Goal: Information Seeking & Learning: Learn about a topic

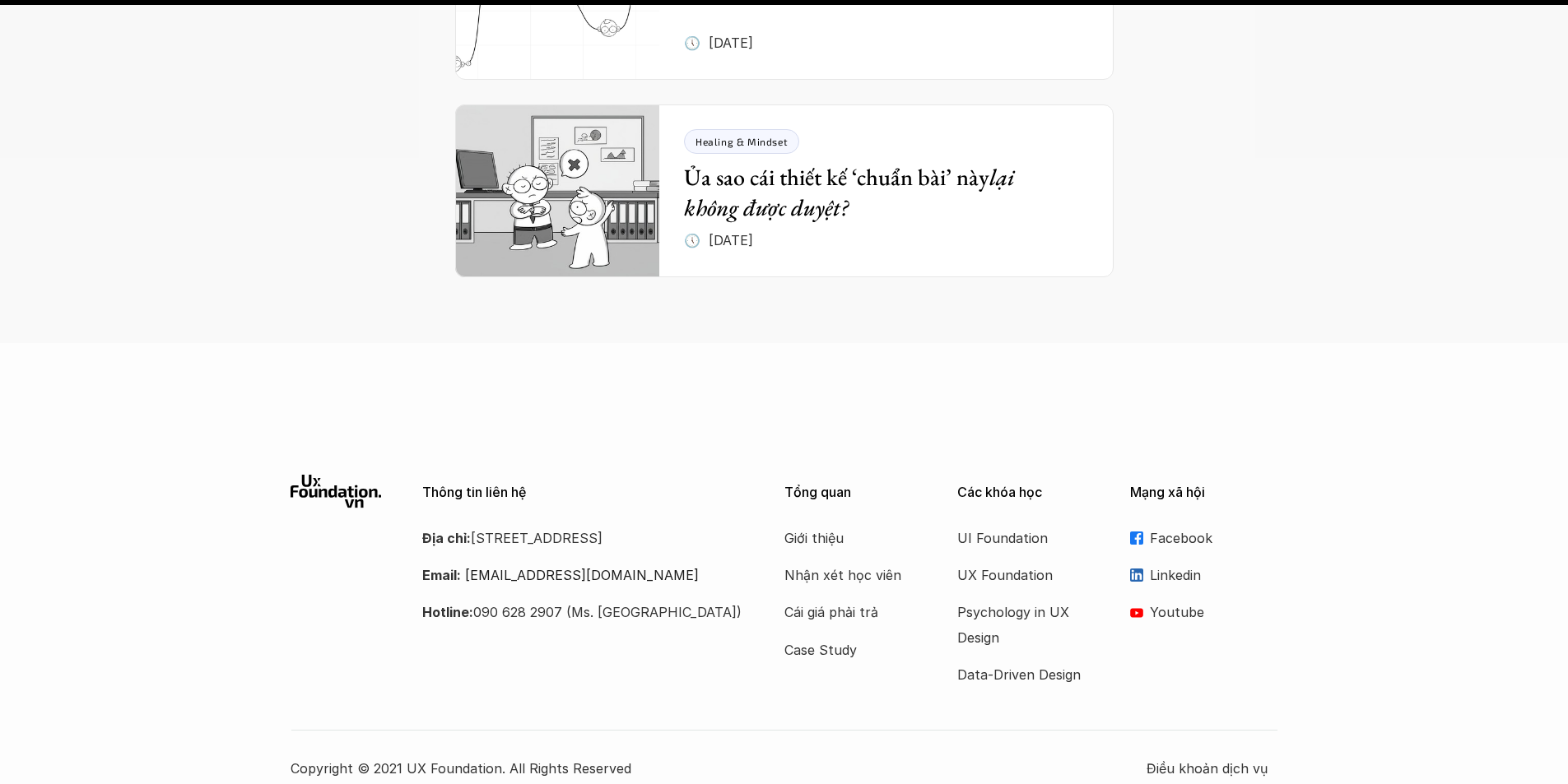
scroll to position [5932, 0]
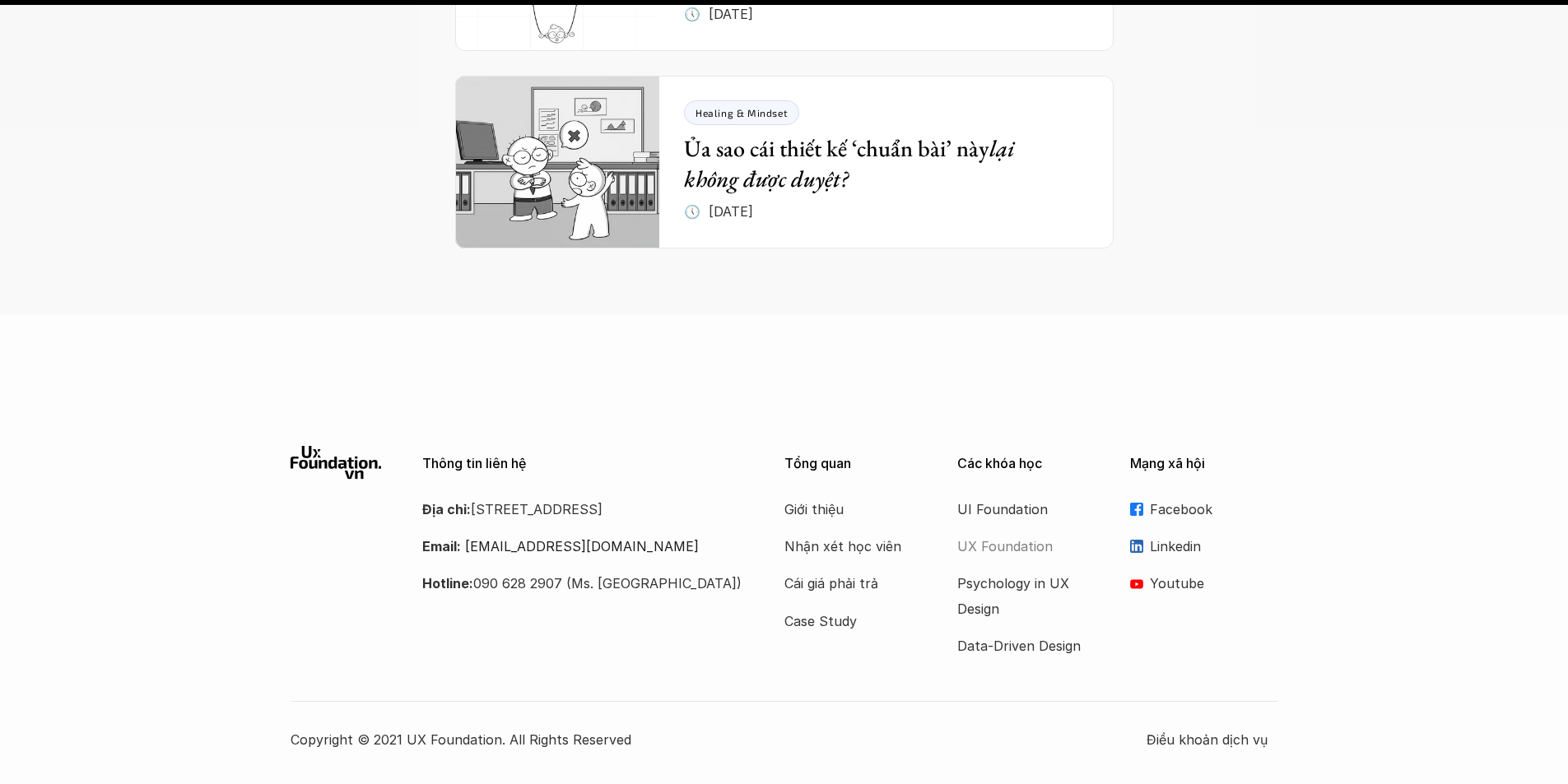
click at [1001, 534] on p "UX Foundation" at bounding box center [1023, 546] width 132 height 24
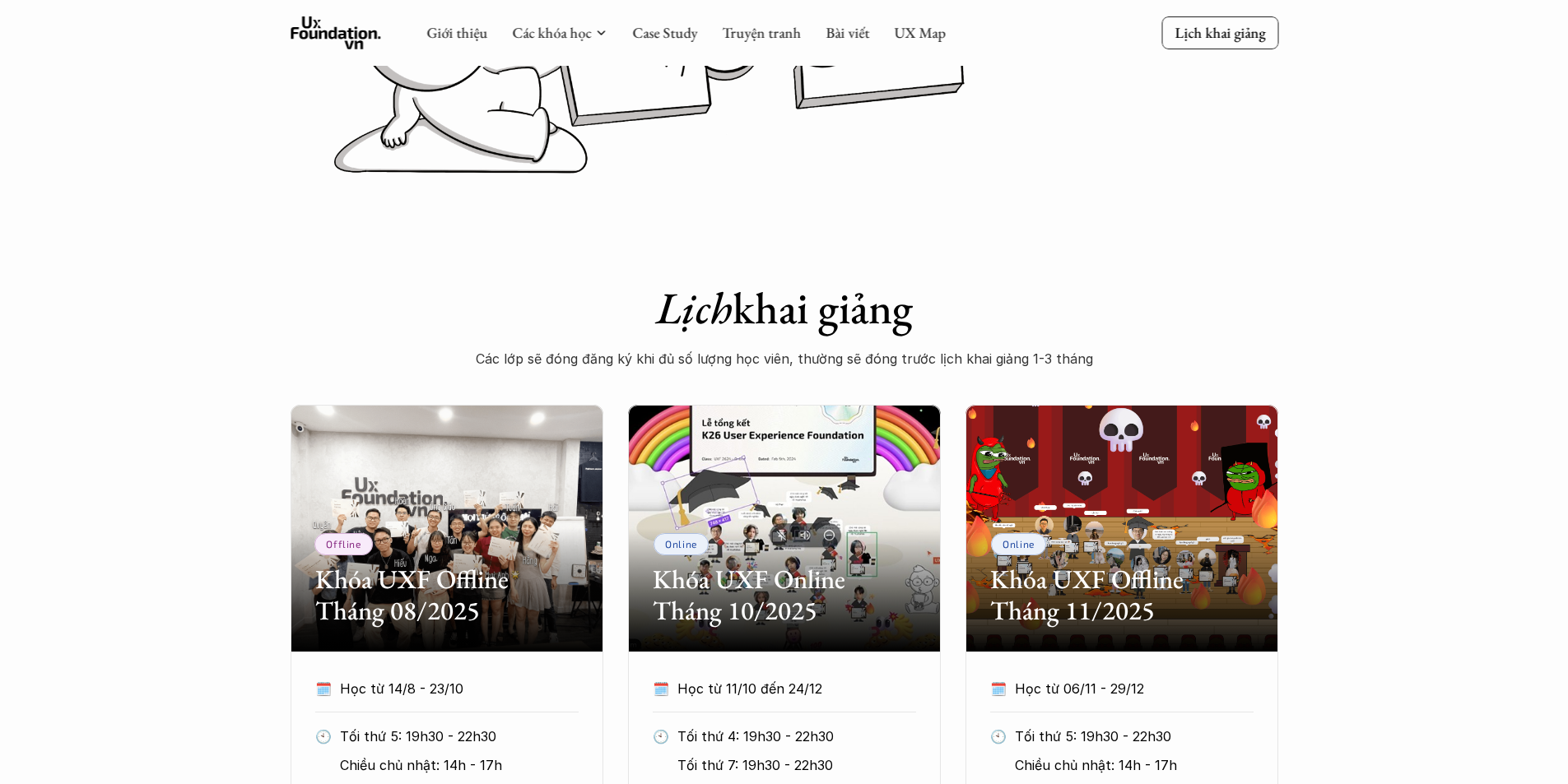
scroll to position [330, 0]
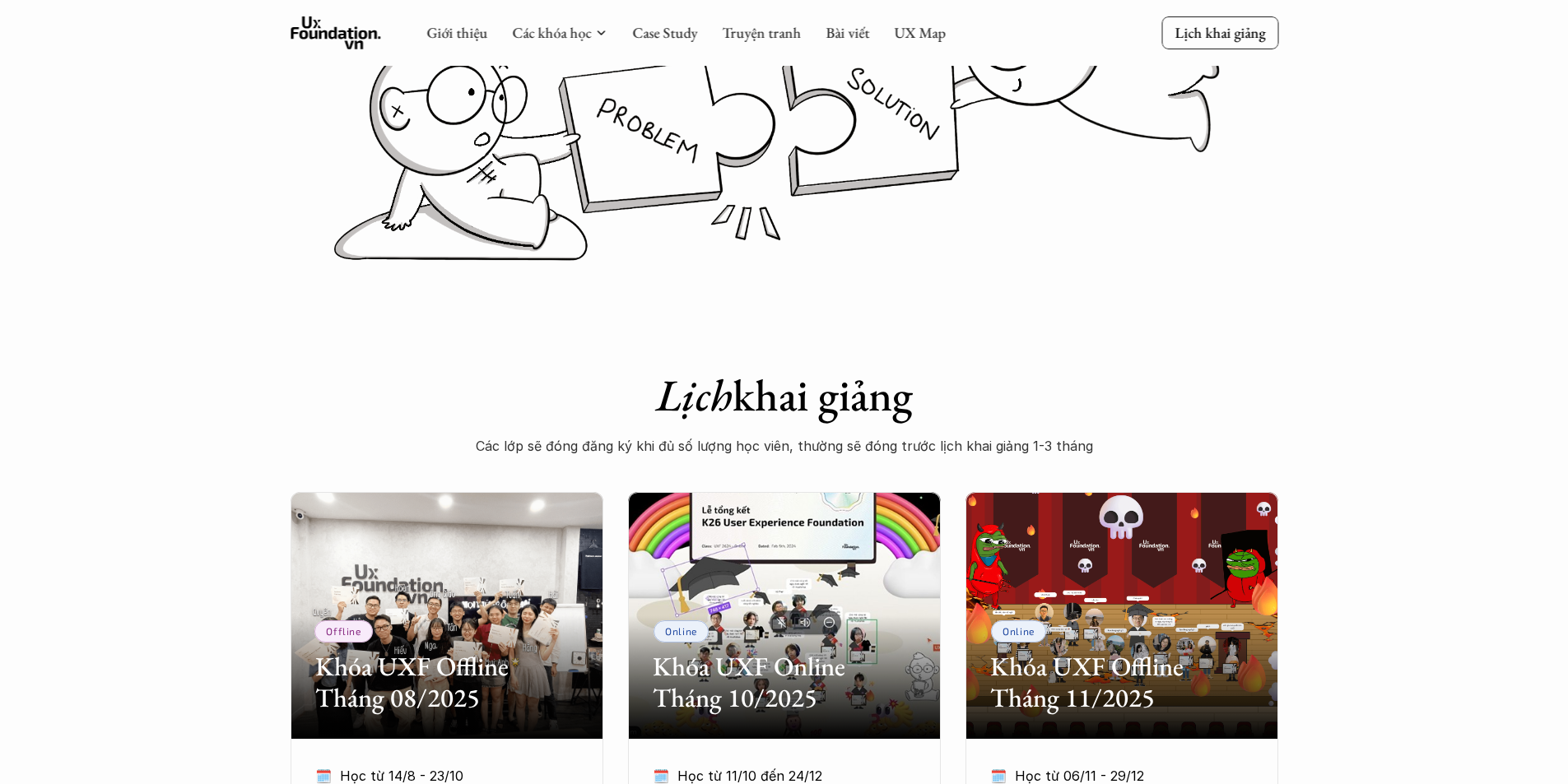
scroll to position [5932, 0]
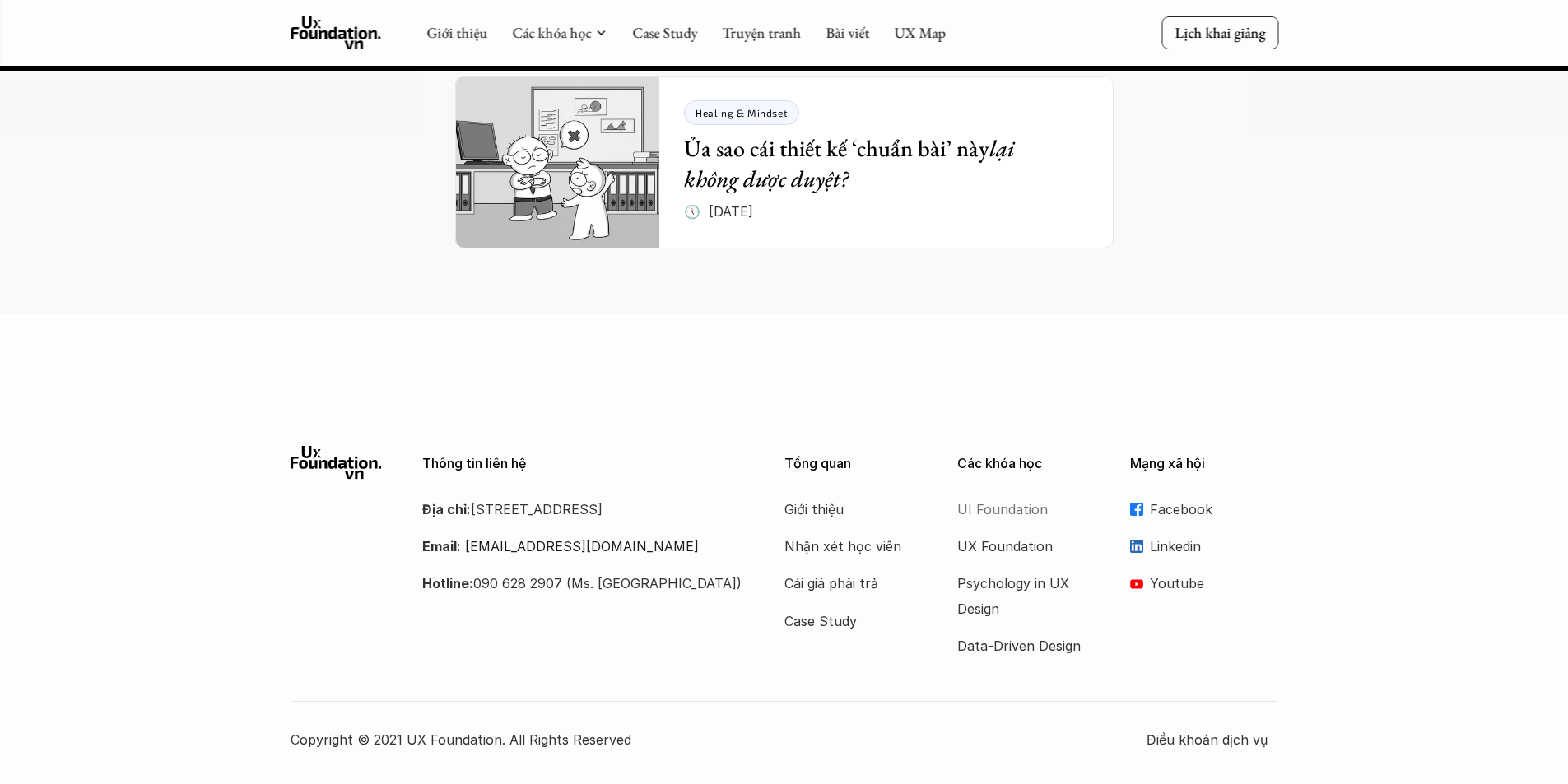
click at [1006, 497] on p "UI Foundation" at bounding box center [1023, 509] width 132 height 24
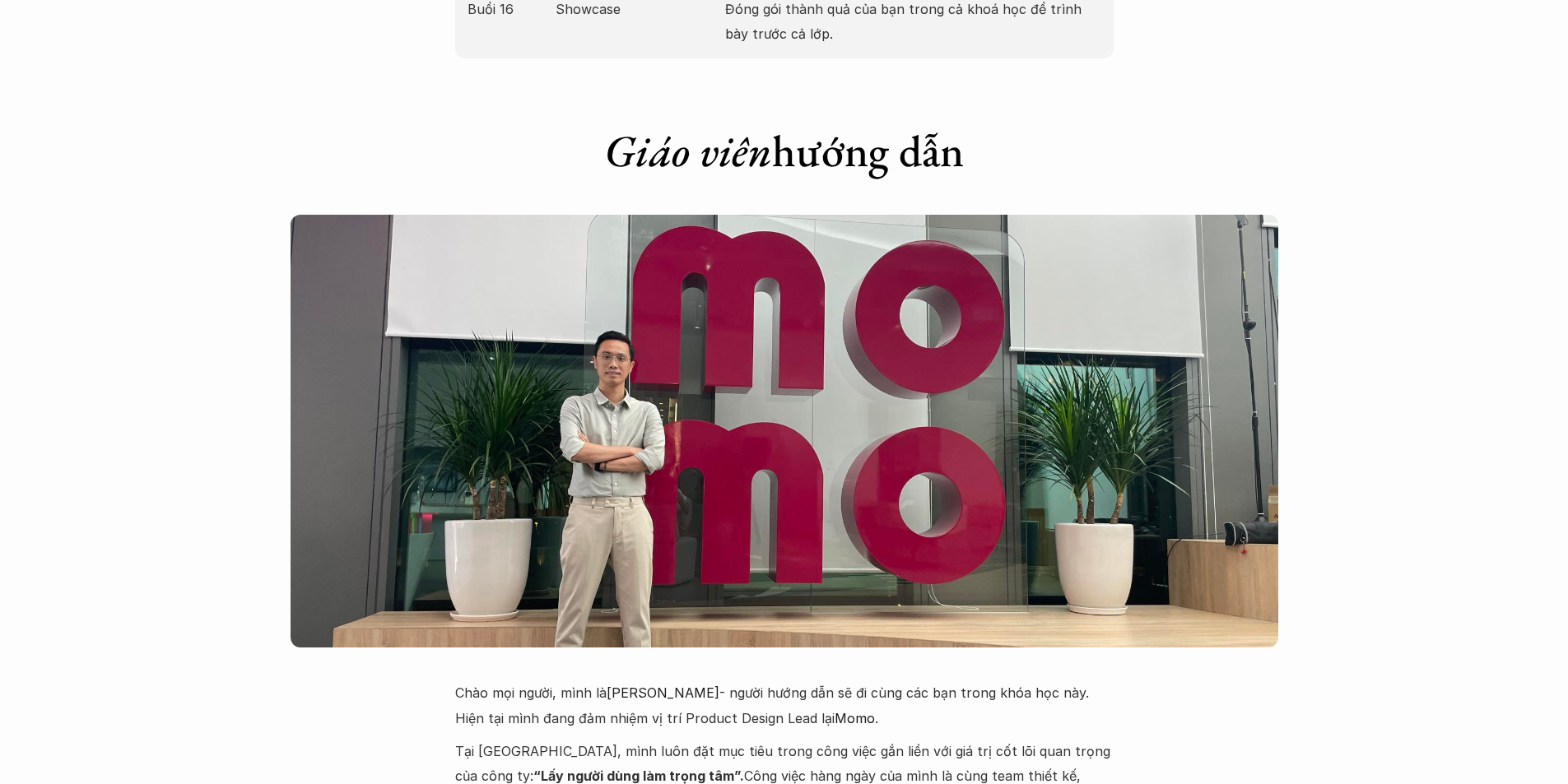
scroll to position [3538, 0]
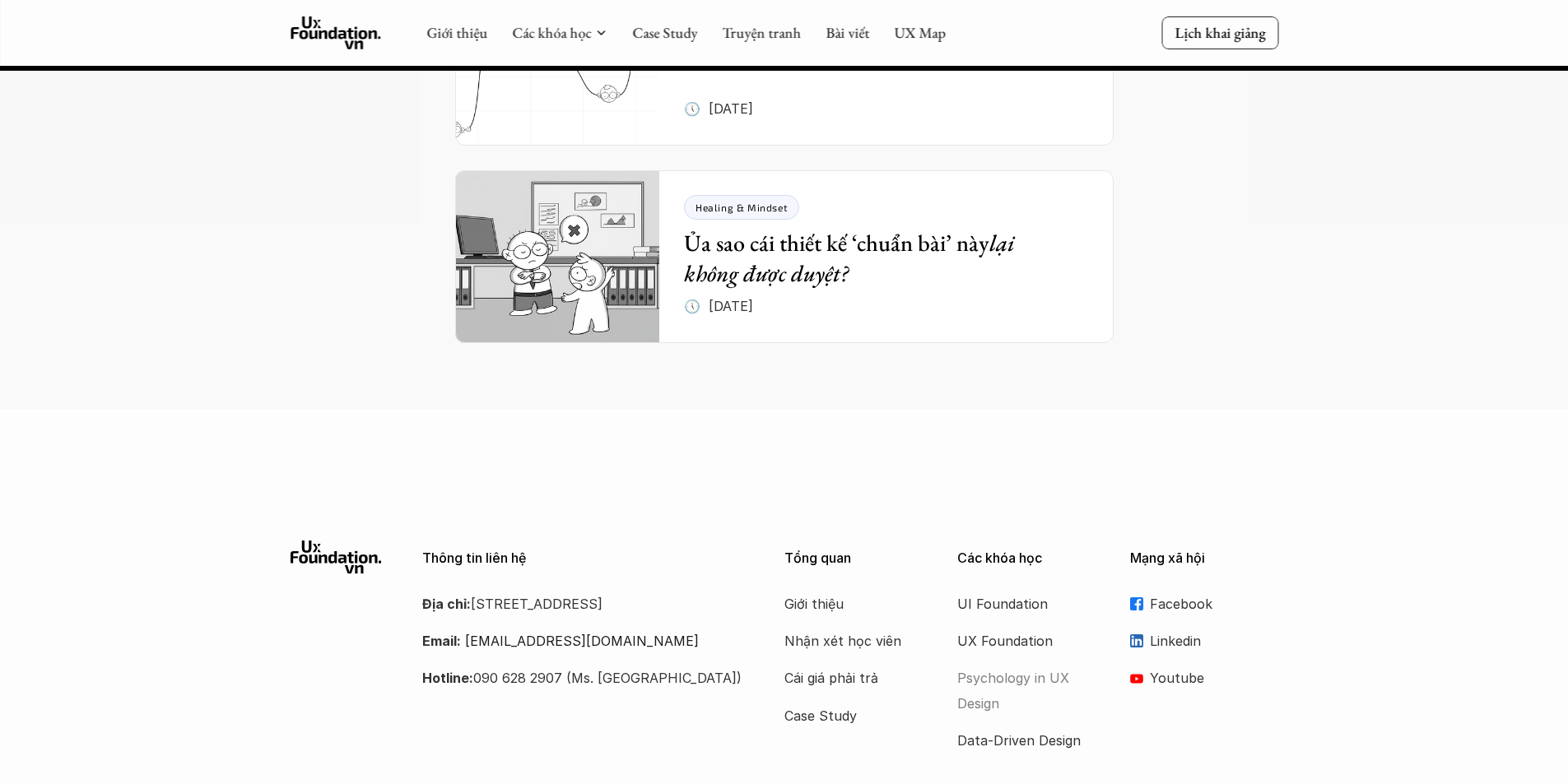
click at [982, 666] on p "Psychology in UX Design" at bounding box center [1023, 691] width 132 height 50
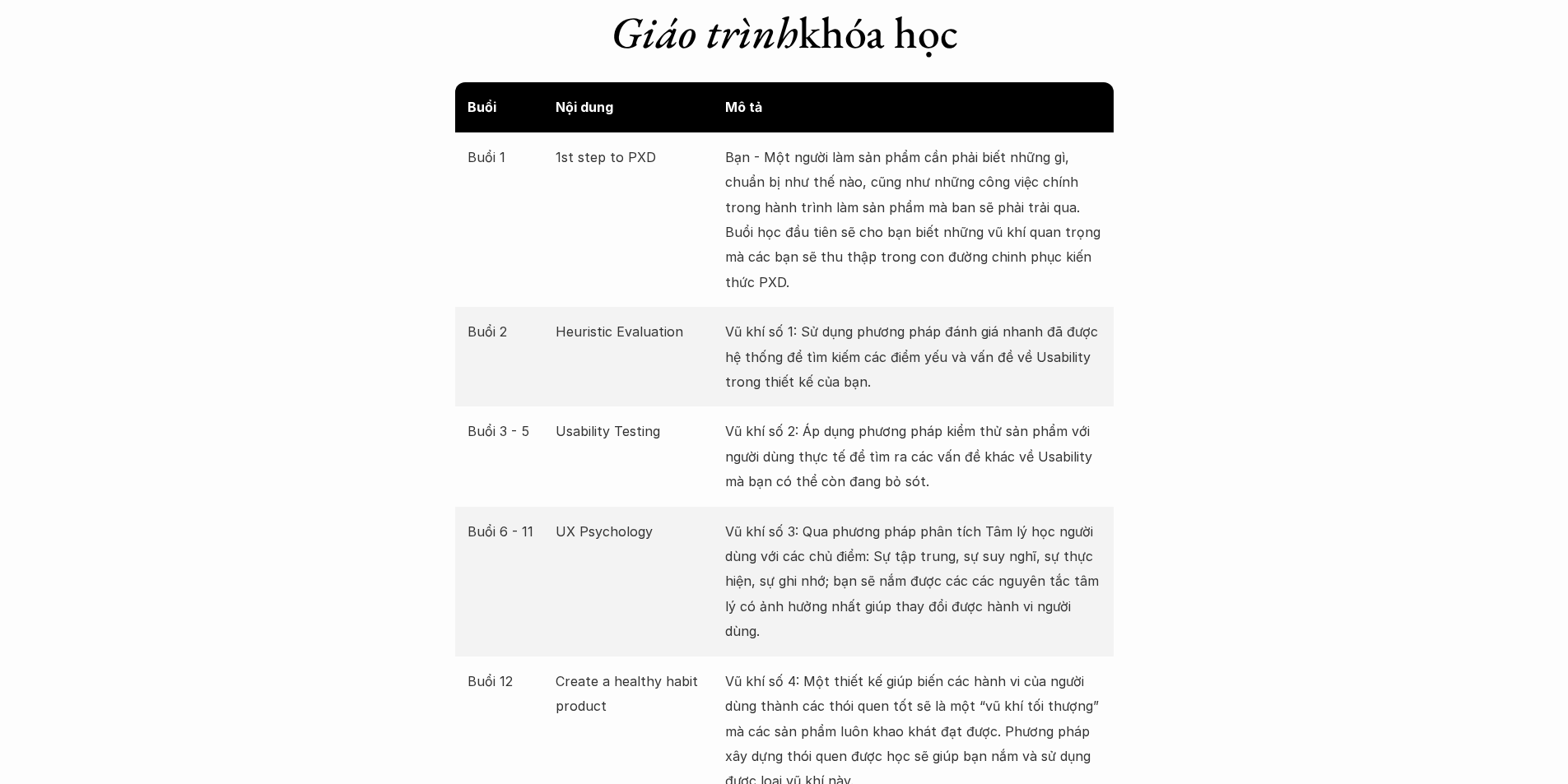
scroll to position [3045, 0]
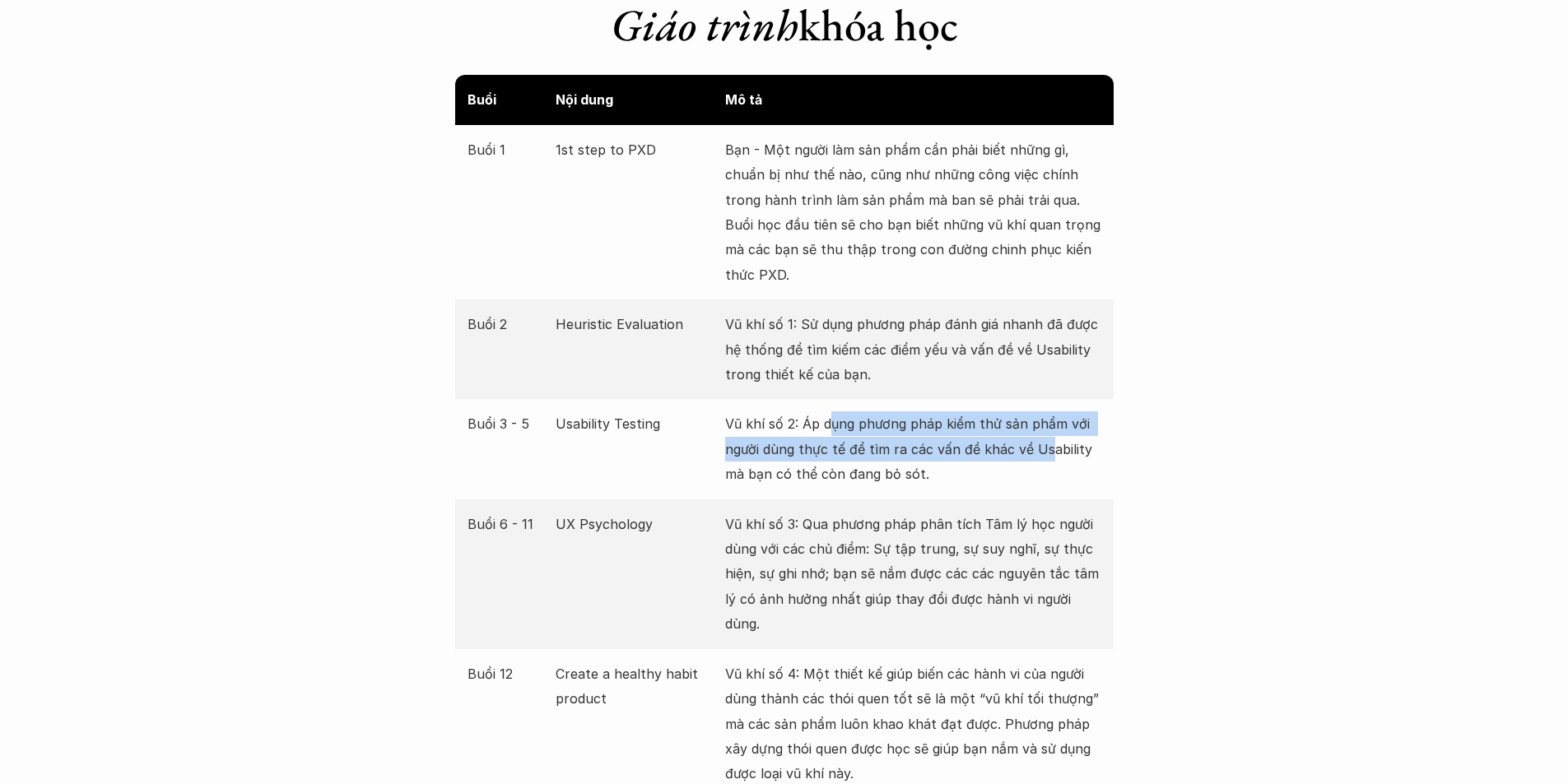
drag, startPoint x: 831, startPoint y: 426, endPoint x: 1044, endPoint y: 457, distance: 215.2
click at [1044, 457] on p "Vũ khí số 2: Áp dụng phương pháp kiểm thử sản phẩm với người dùng thực tế để tì…" at bounding box center [914, 449] width 376 height 75
click at [972, 445] on p "Vũ khí số 2: Áp dụng phương pháp kiểm thử sản phẩm với người dùng thực tế để tì…" at bounding box center [914, 449] width 376 height 75
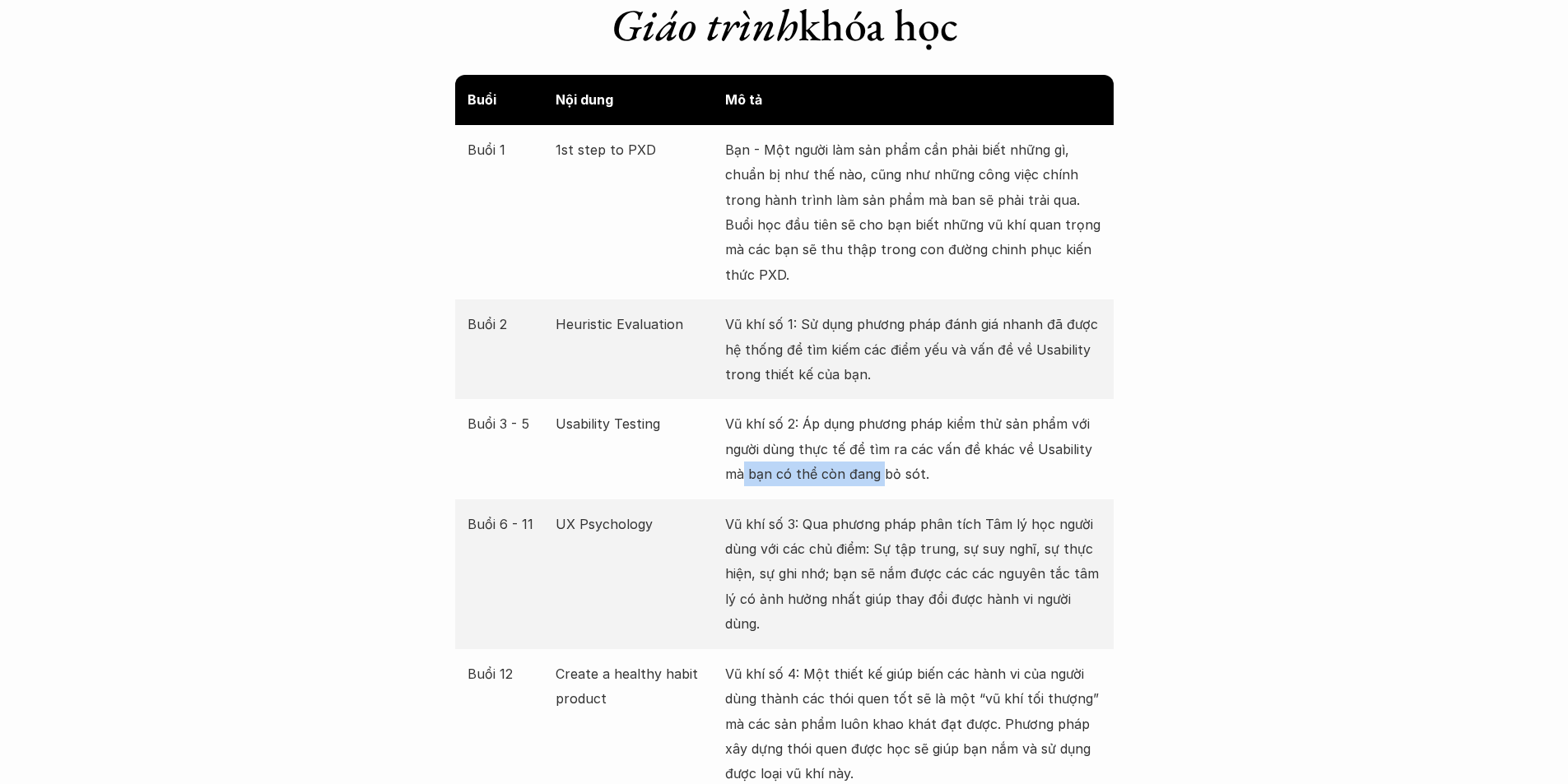
drag, startPoint x: 741, startPoint y: 476, endPoint x: 886, endPoint y: 476, distance: 145.0
click at [886, 476] on p "Vũ khí số 2: Áp dụng phương pháp kiểm thử sản phẩm với người dùng thực tế để tì…" at bounding box center [914, 449] width 376 height 75
drag, startPoint x: 730, startPoint y: 522, endPoint x: 916, endPoint y: 522, distance: 186.0
click at [916, 522] on p "Vũ khí số 3: Qua phương pháp phân tích Tâm lý học người dùng với các chủ điểm: …" at bounding box center [914, 574] width 376 height 125
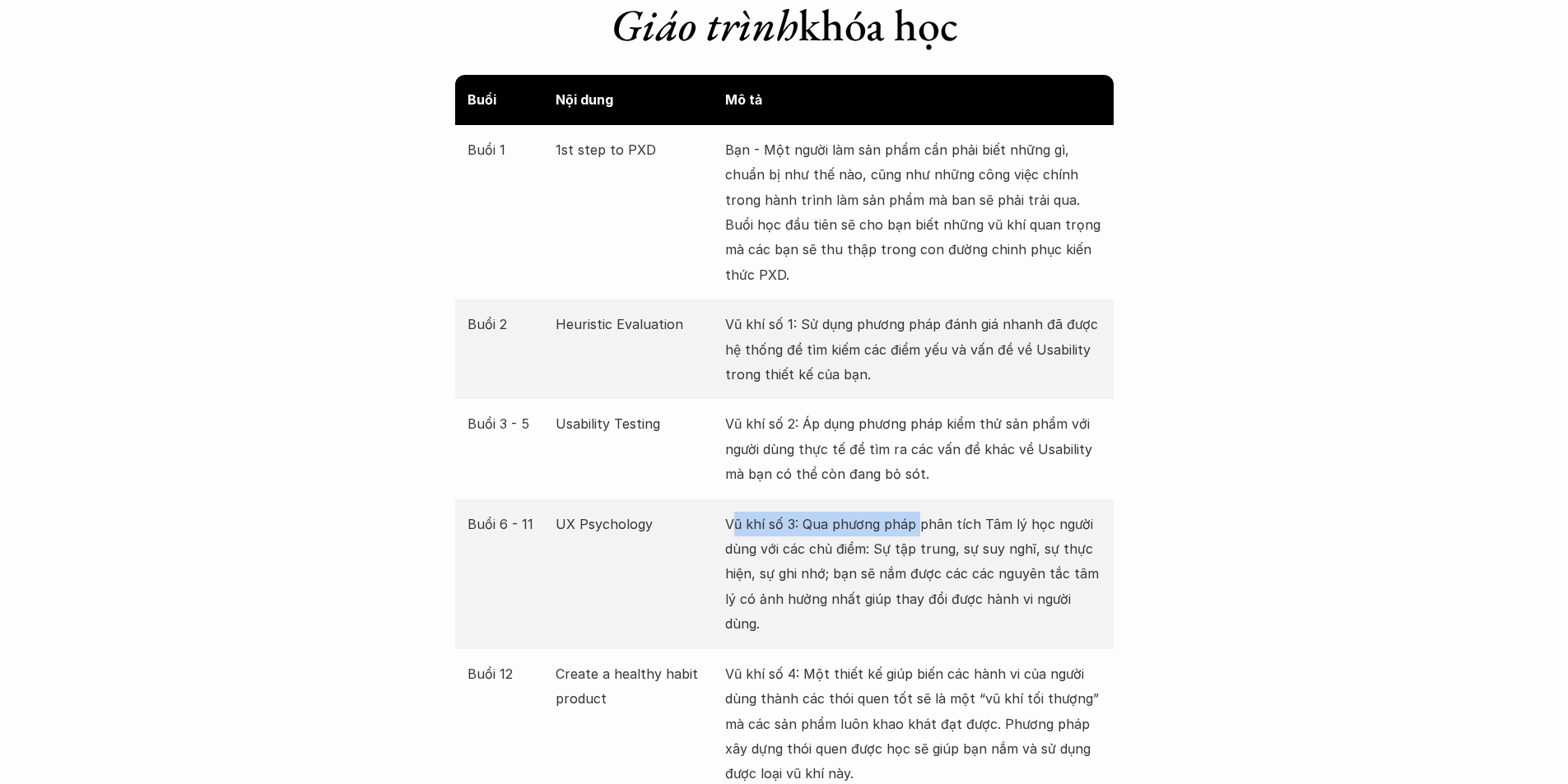
click at [916, 522] on p "Vũ khí số 3: Qua phương pháp phân tích Tâm lý học người dùng với các chủ điểm: …" at bounding box center [914, 574] width 376 height 125
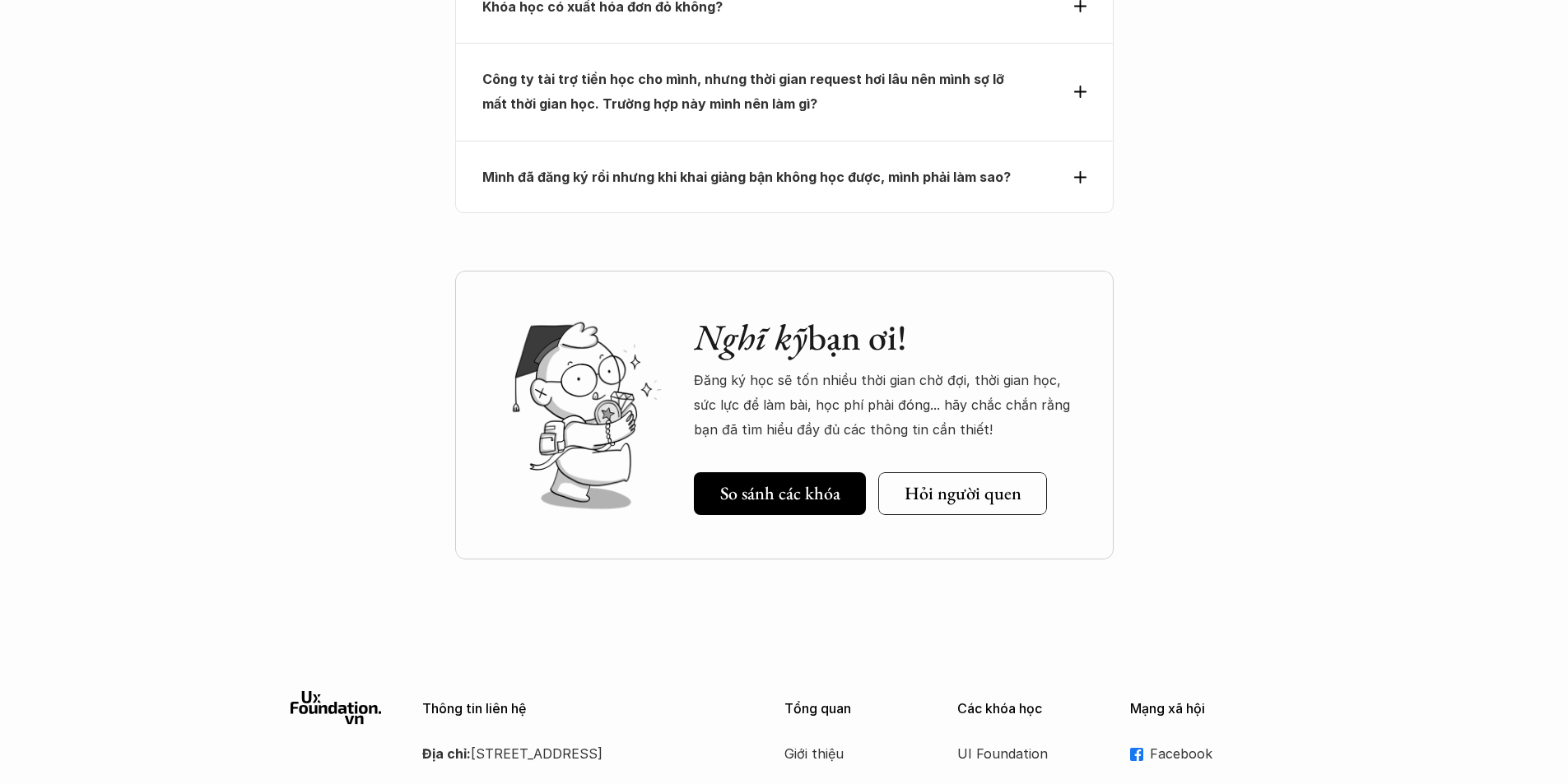
scroll to position [7642, 0]
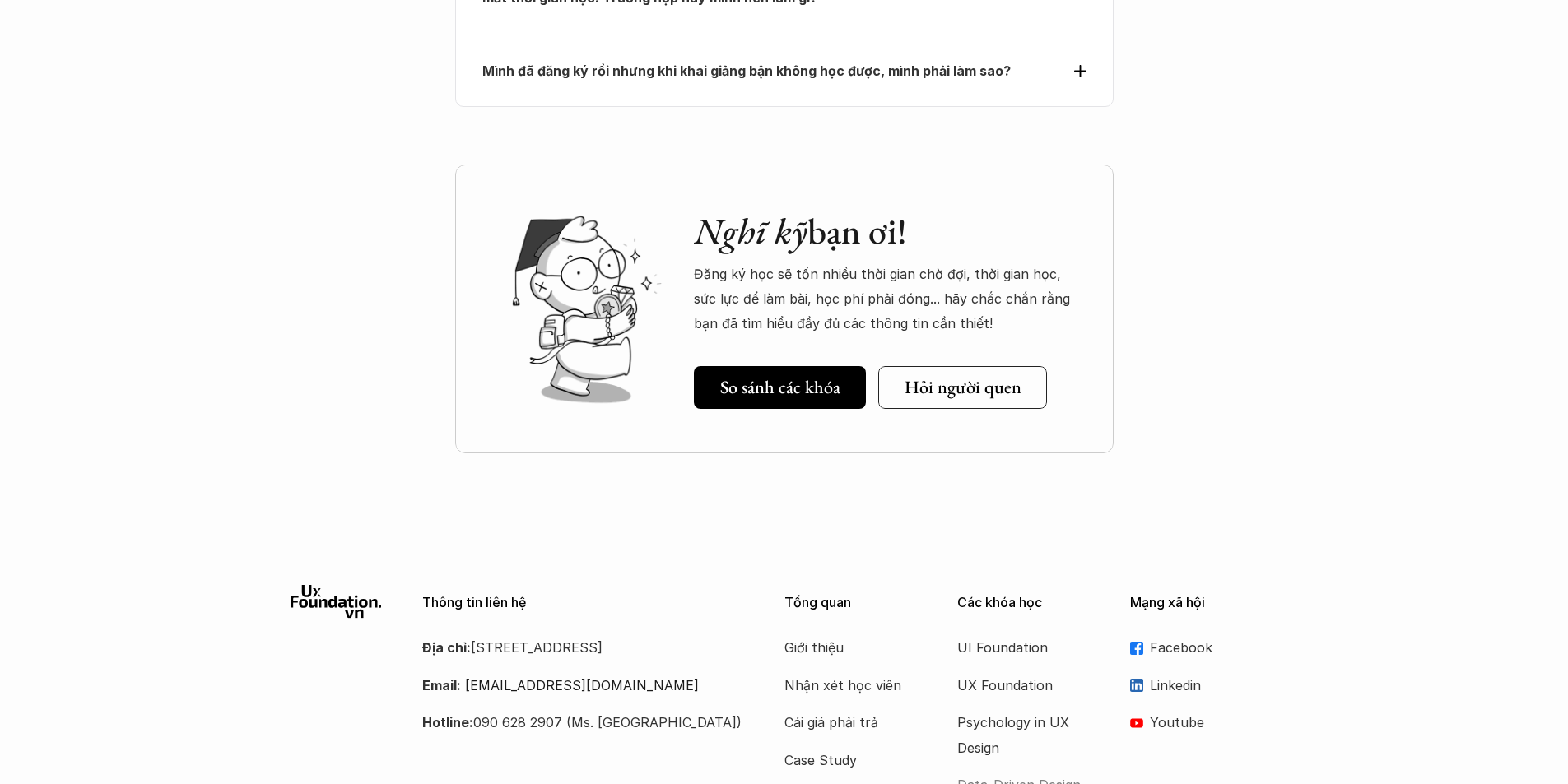
click at [1024, 772] on p "Data-Driven Design" at bounding box center [1023, 784] width 132 height 24
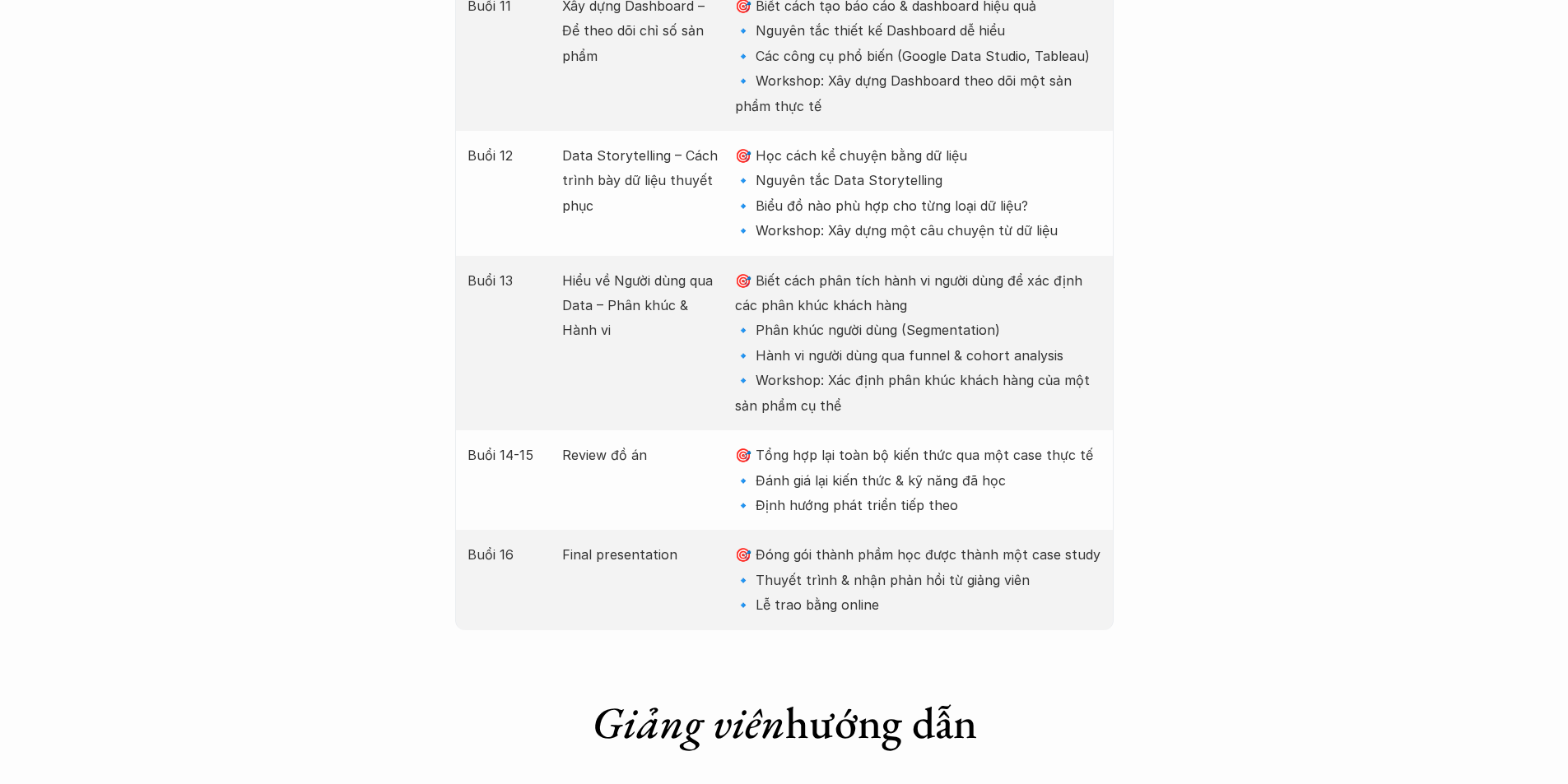
scroll to position [3867, 0]
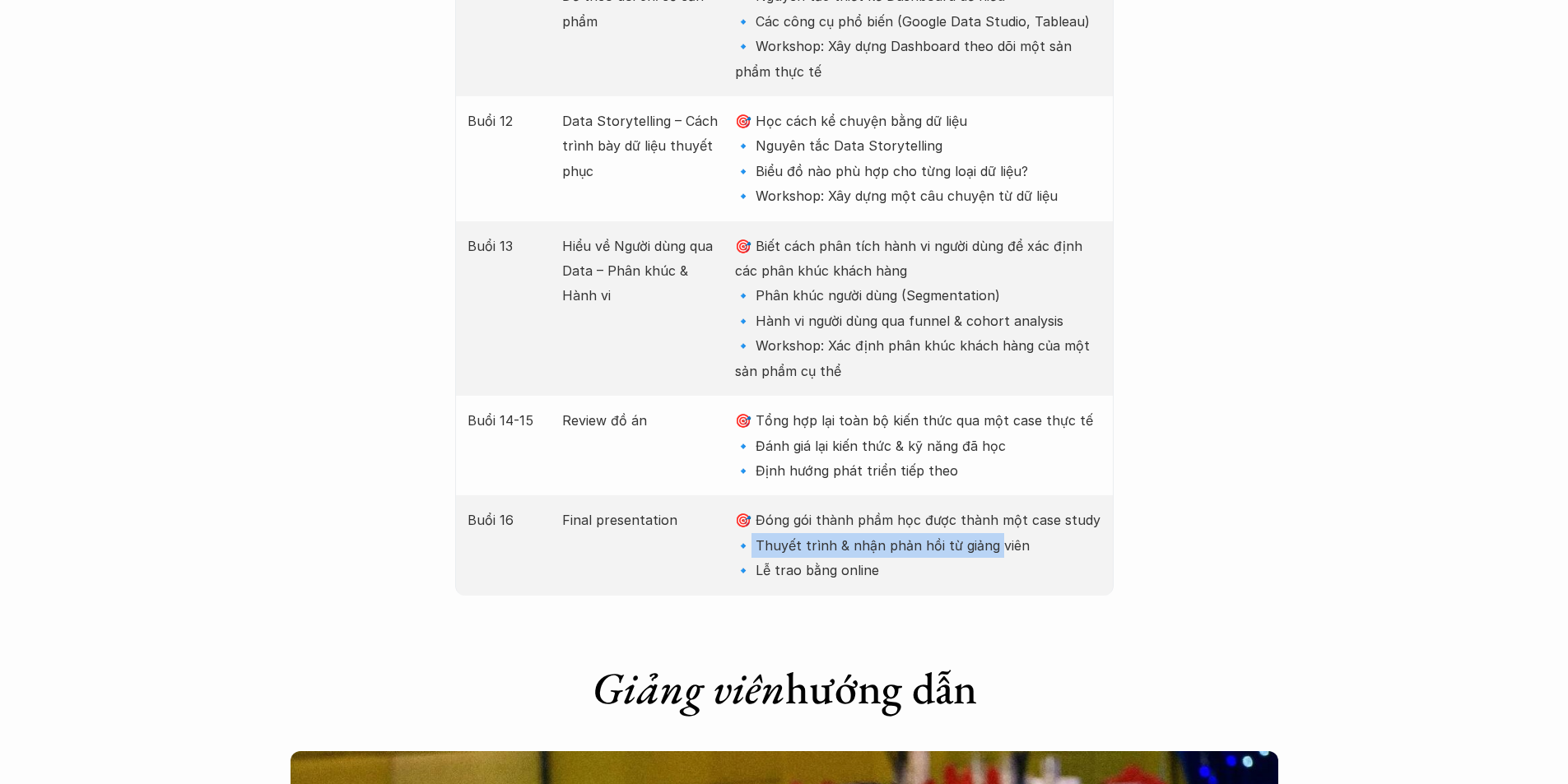
drag, startPoint x: 745, startPoint y: 419, endPoint x: 995, endPoint y: 413, distance: 250.1
click at [995, 507] on p "🎯 Đóng gói thành phầm học được thành một case study 🔹 Thuyết trình & nhận phản …" at bounding box center [918, 544] width 366 height 75
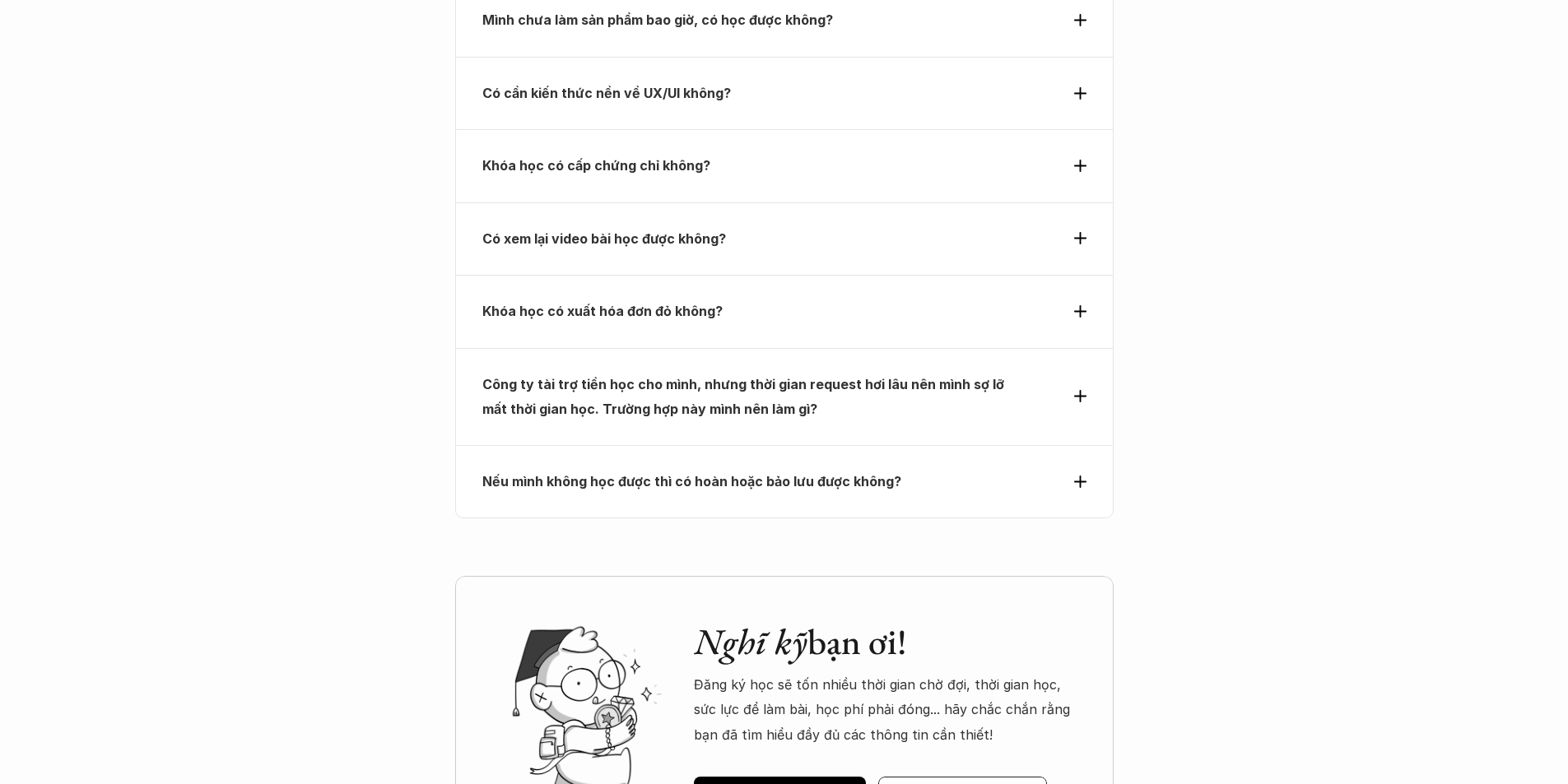
scroll to position [6564, 0]
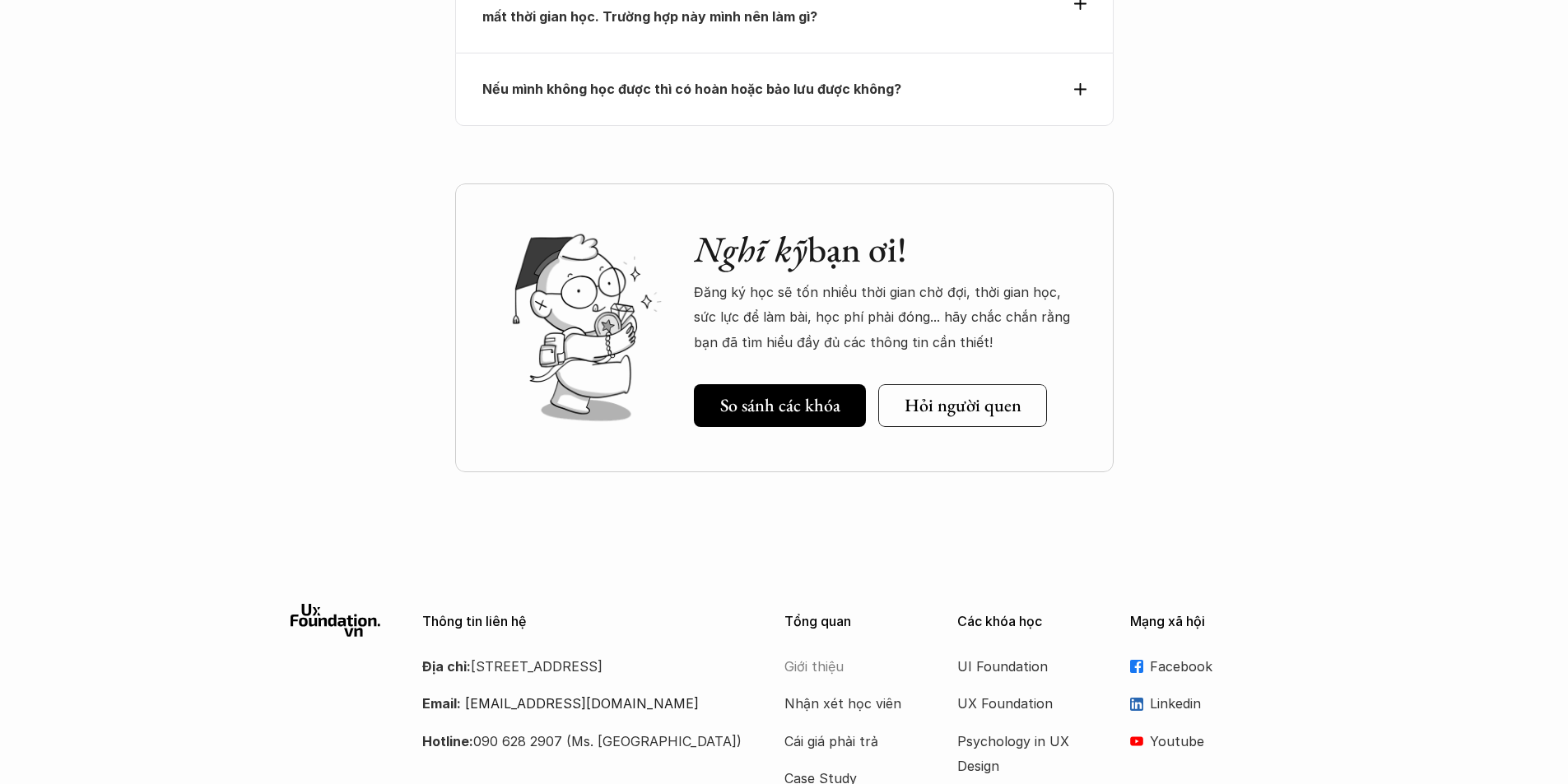
click at [840, 654] on p "Giới thiệu" at bounding box center [850, 666] width 132 height 24
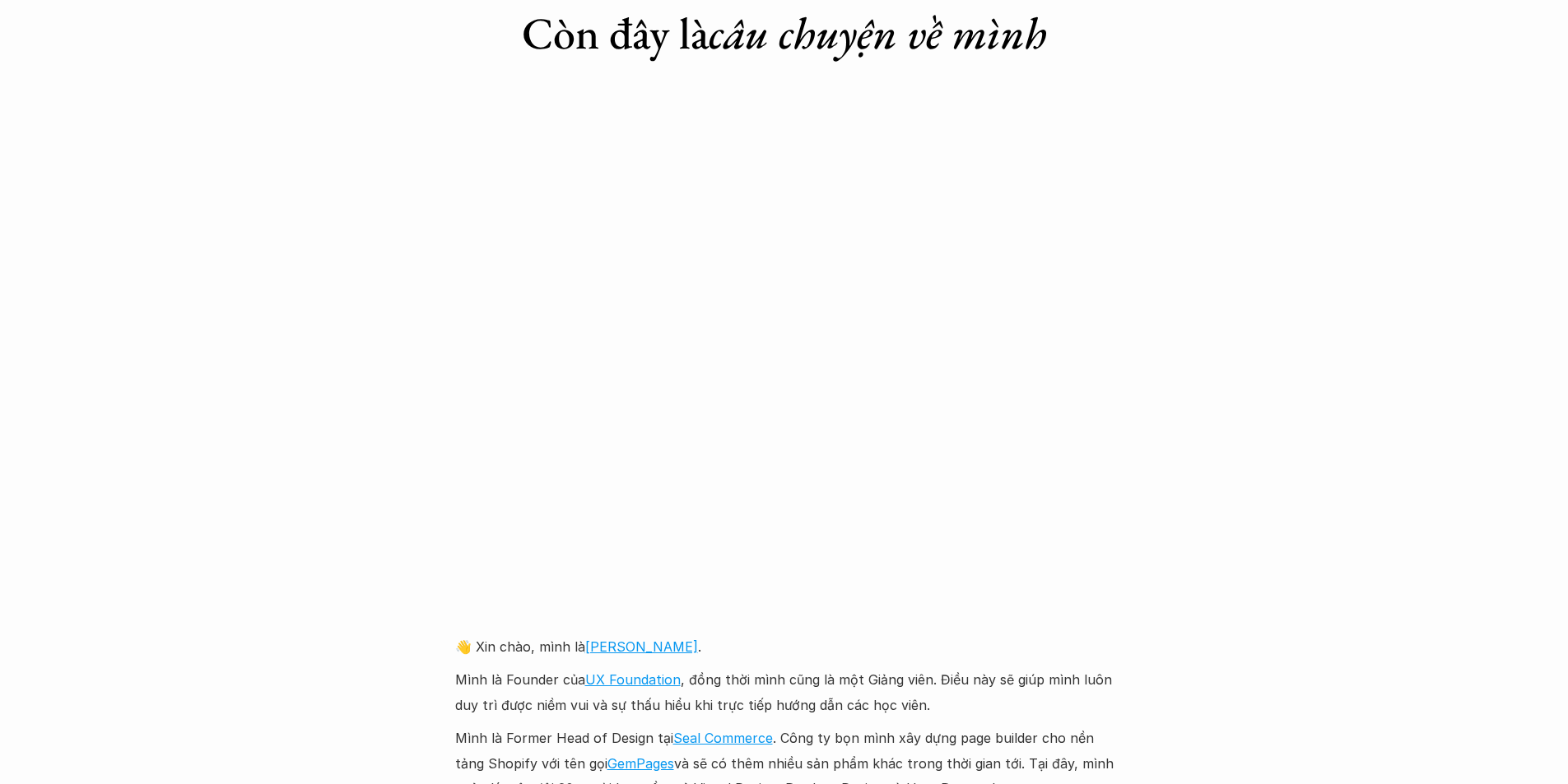
scroll to position [1564, 0]
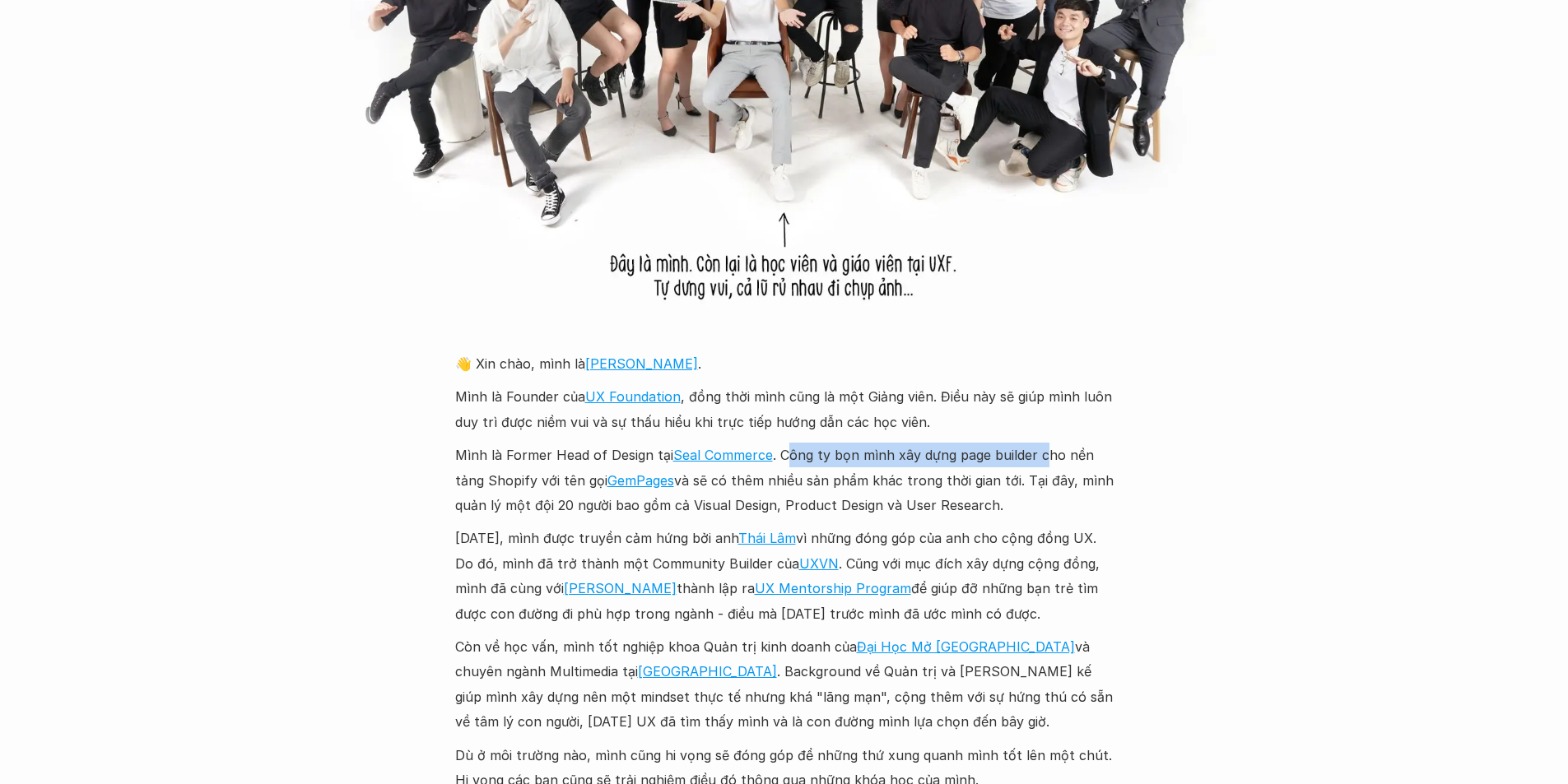
drag, startPoint x: 788, startPoint y: 459, endPoint x: 1042, endPoint y: 454, distance: 254.0
click at [1042, 454] on p "Mình là Former Head of Design tại Seal Commerce . Công ty bọn mình xây dựng pag…" at bounding box center [784, 480] width 659 height 75
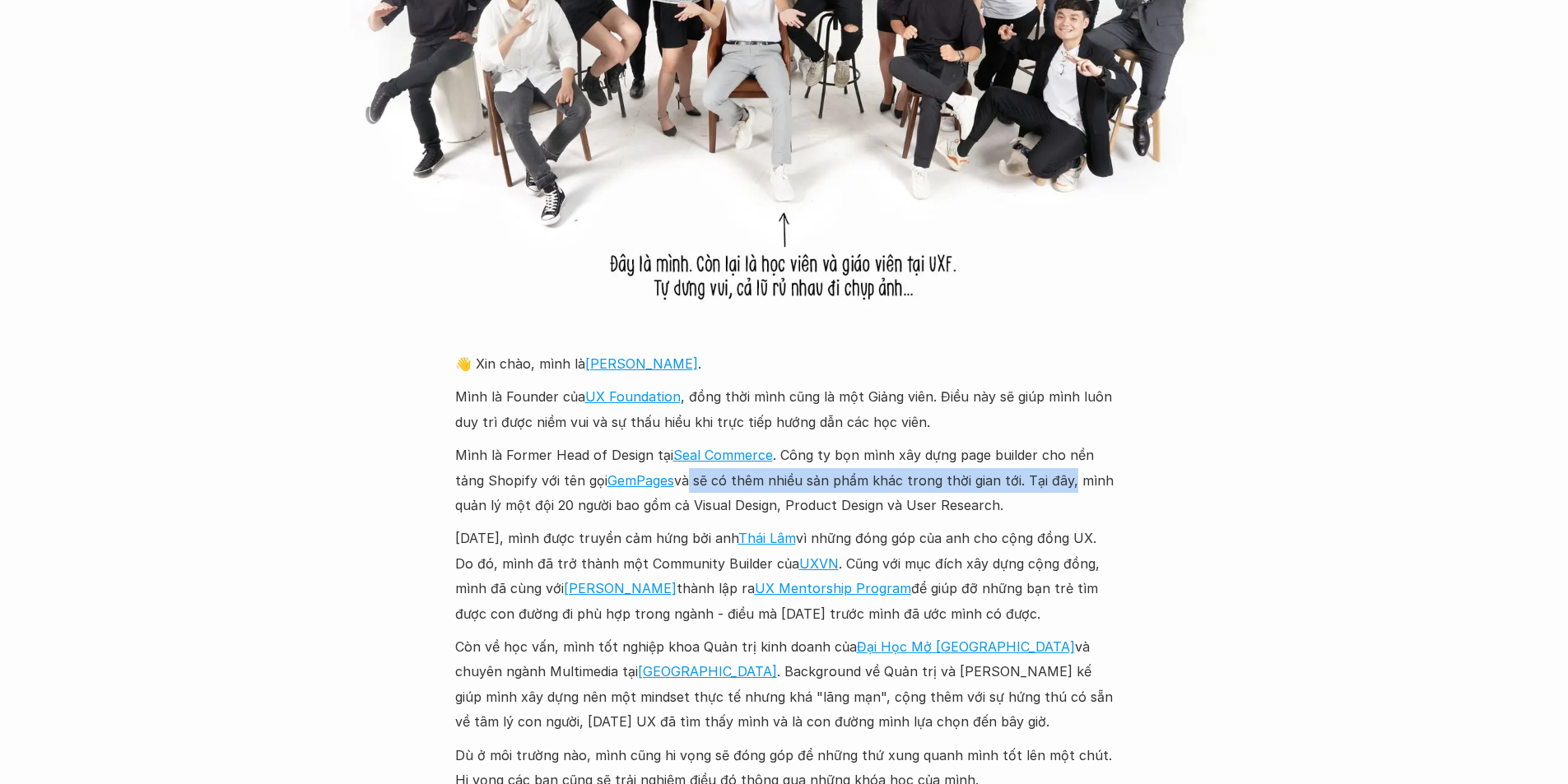
drag, startPoint x: 684, startPoint y: 478, endPoint x: 1065, endPoint y: 491, distance: 381.2
click at [1065, 491] on p "Mình là Former Head of Design tại Seal Commerce . Công ty bọn mình xây dựng pag…" at bounding box center [784, 480] width 659 height 75
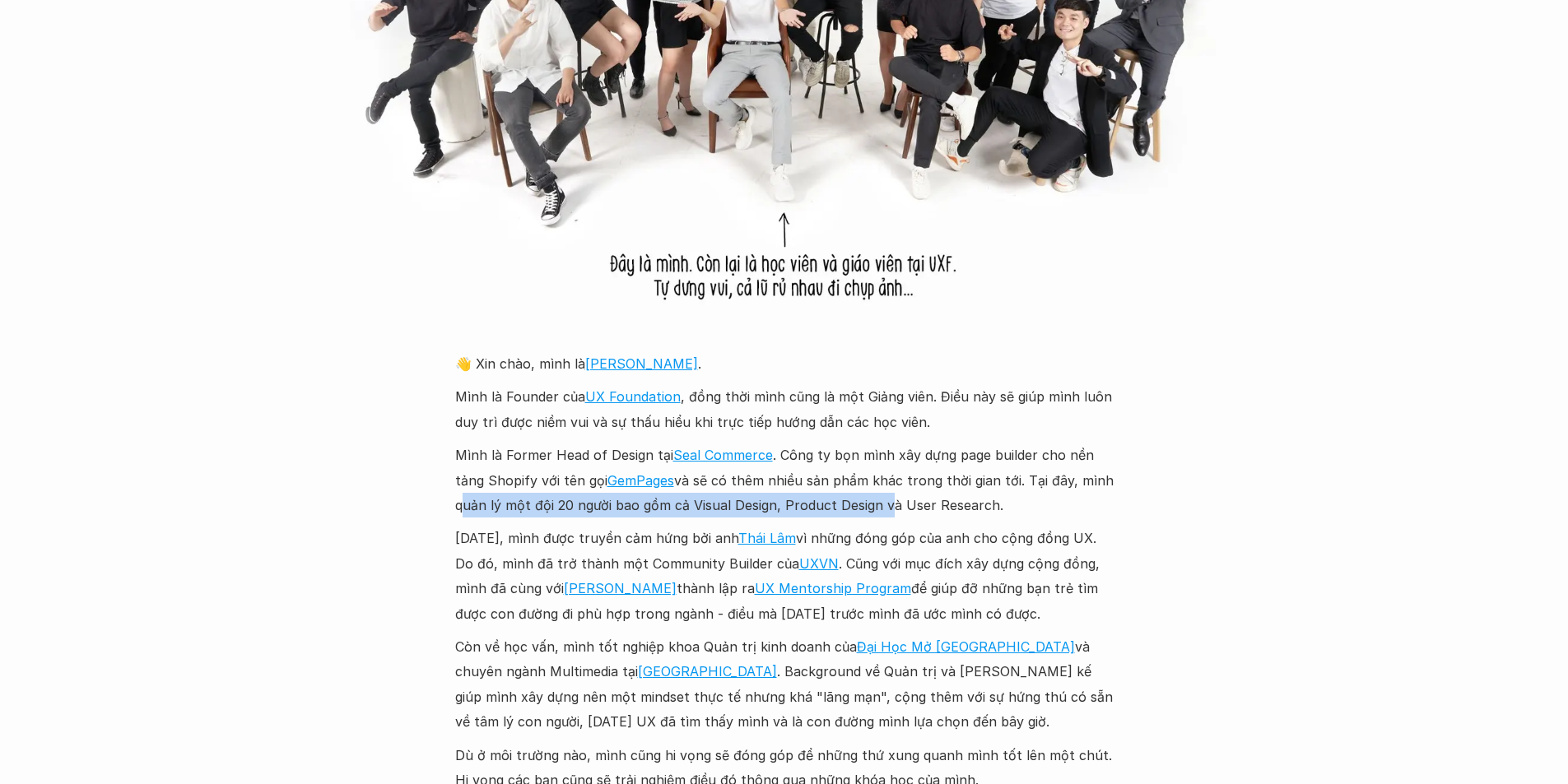
drag, startPoint x: 452, startPoint y: 504, endPoint x: 881, endPoint y: 516, distance: 429.2
click at [881, 516] on div "Giới thiệu Các khóa học Case Study Truyện tranh Bài viết UX Map Lịch khai giảng…" at bounding box center [784, 677] width 1568 height 4482
drag, startPoint x: 494, startPoint y: 536, endPoint x: 748, endPoint y: 531, distance: 254.0
click at [748, 531] on p "[DATE], mình được truyền cảm hứng bởi anh [PERSON_NAME] vì những đóng góp của a…" at bounding box center [784, 576] width 659 height 101
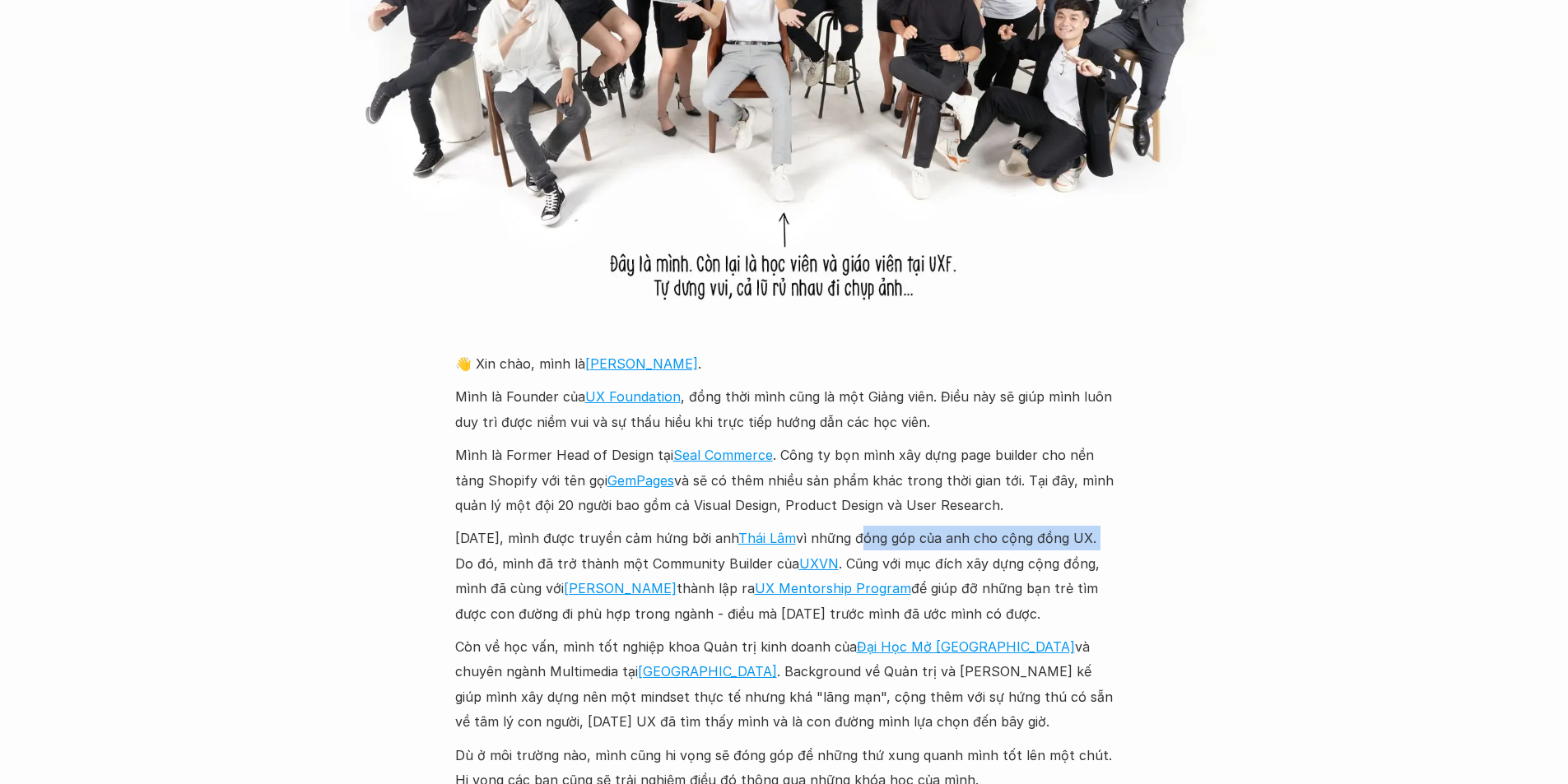
drag, startPoint x: 873, startPoint y: 531, endPoint x: 1108, endPoint y: 540, distance: 235.2
click at [1108, 540] on p "[DATE], mình được truyền cảm hứng bởi anh [PERSON_NAME] vì những đóng góp của a…" at bounding box center [784, 576] width 659 height 101
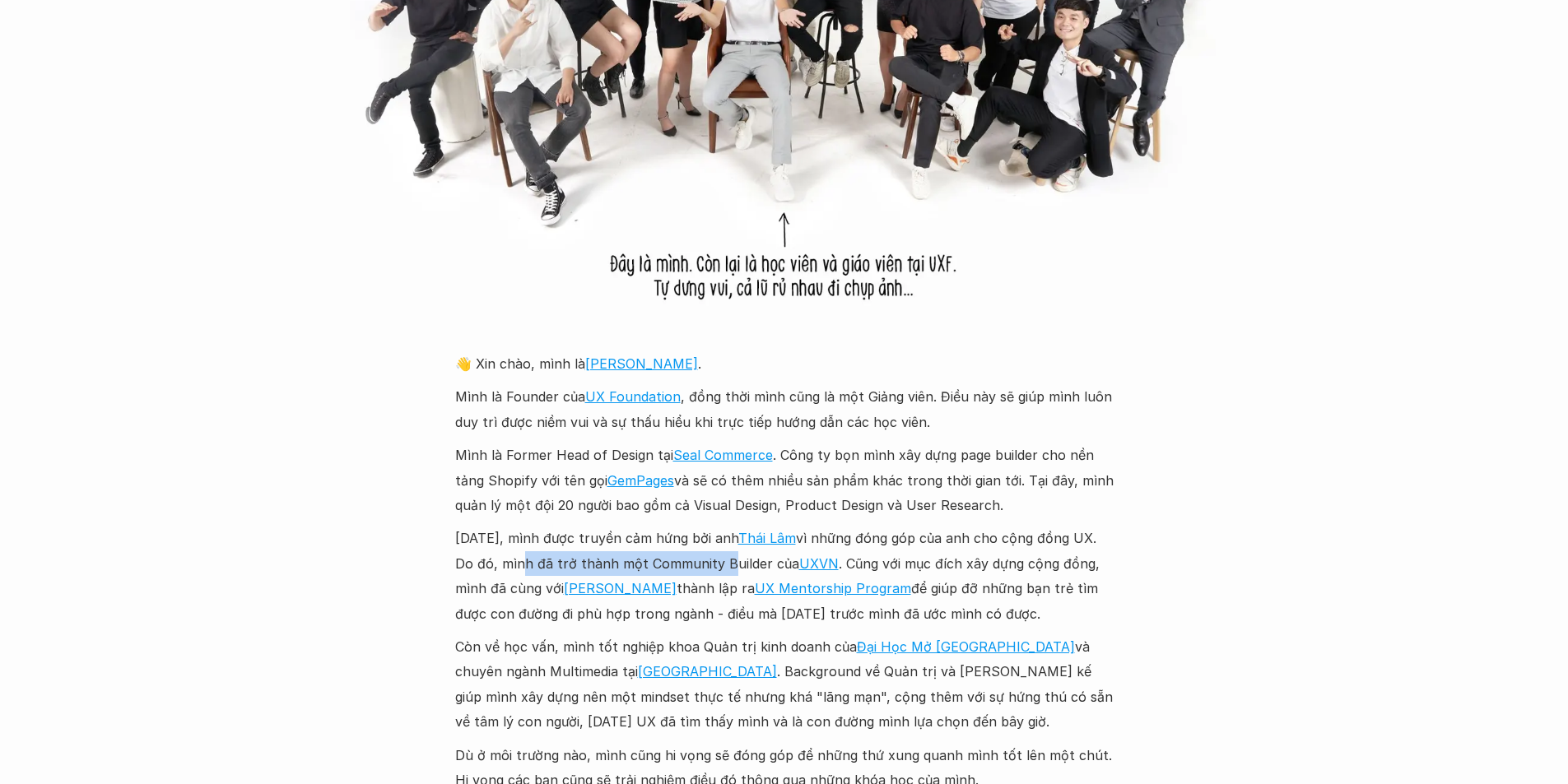
drag, startPoint x: 515, startPoint y: 563, endPoint x: 716, endPoint y: 565, distance: 201.0
click at [716, 565] on p "[DATE], mình được truyền cảm hứng bởi anh [PERSON_NAME] vì những đóng góp của a…" at bounding box center [784, 576] width 659 height 101
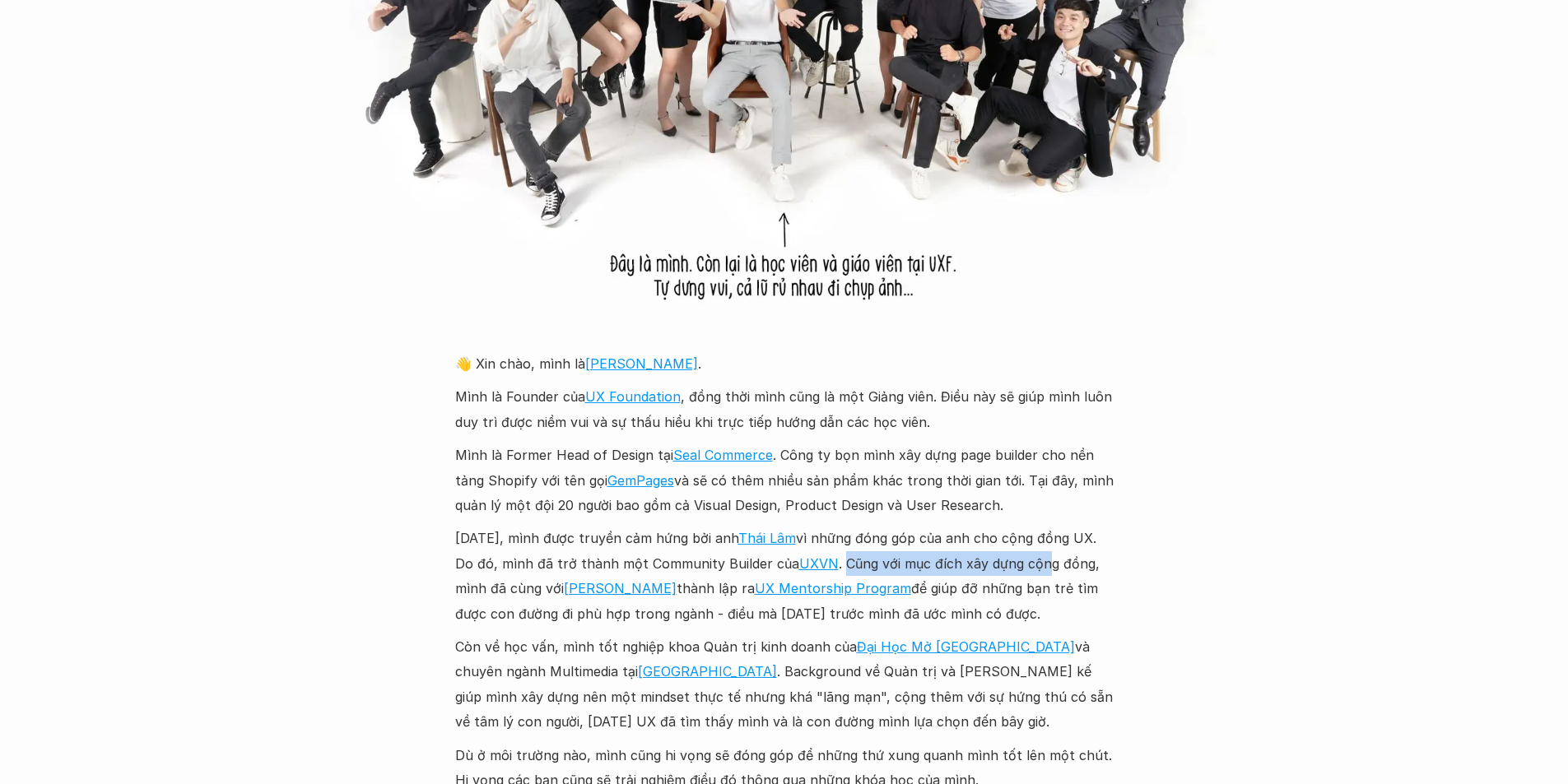
drag, startPoint x: 837, startPoint y: 558, endPoint x: 1036, endPoint y: 563, distance: 199.1
click at [1036, 563] on p "[DATE], mình được truyền cảm hứng bởi anh [PERSON_NAME] vì những đóng góp của a…" at bounding box center [784, 576] width 659 height 101
click at [593, 591] on link "[PERSON_NAME]" at bounding box center [620, 589] width 112 height 17
click at [898, 585] on p "[DATE], mình được truyền cảm hứng bởi anh [PERSON_NAME] vì những đóng góp của a…" at bounding box center [784, 576] width 659 height 101
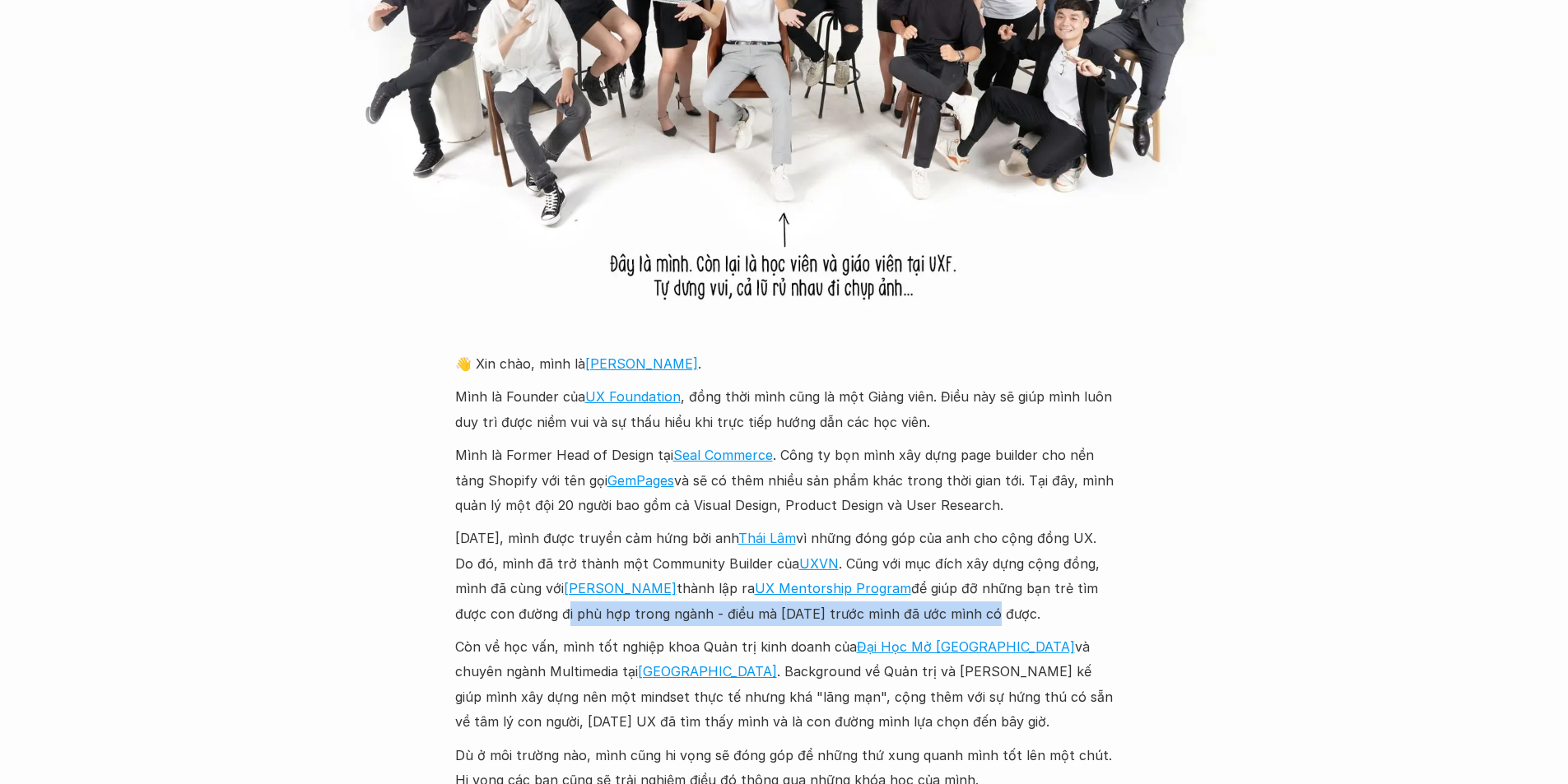
drag, startPoint x: 497, startPoint y: 610, endPoint x: 914, endPoint y: 614, distance: 417.0
click at [914, 614] on p "[DATE], mình được truyền cảm hứng bởi anh [PERSON_NAME] vì những đóng góp của a…" at bounding box center [784, 576] width 659 height 101
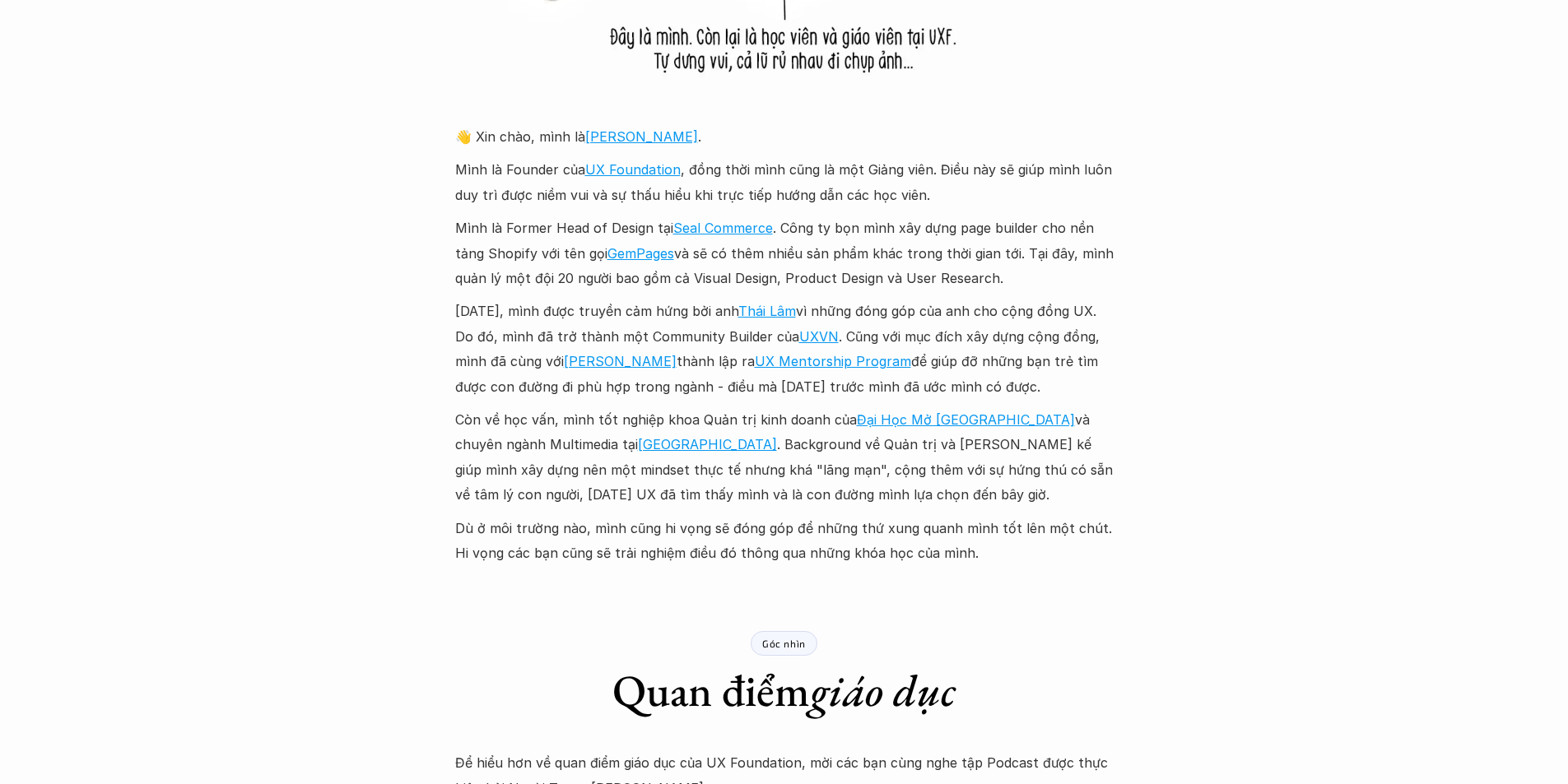
scroll to position [1810, 0]
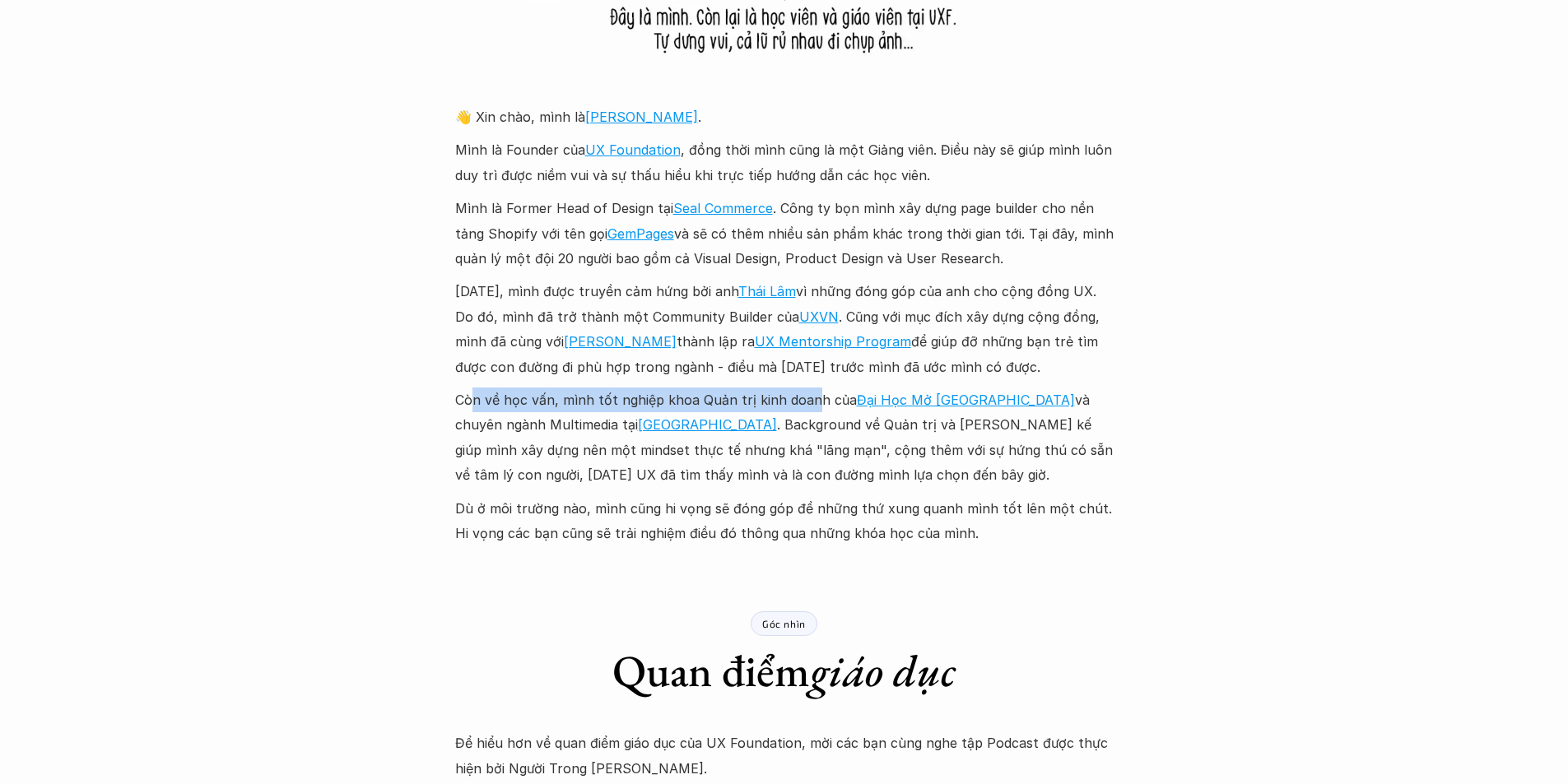
drag, startPoint x: 475, startPoint y: 403, endPoint x: 808, endPoint y: 404, distance: 333.0
click at [808, 404] on p "Còn về học vấn, mình tốt nghiệp khoa Quản trị kinh doanh của [GEOGRAPHIC_DATA] …" at bounding box center [784, 438] width 659 height 101
click at [482, 423] on p "Còn về học vấn, mình tốt nghiệp khoa Quản trị kinh doanh của [GEOGRAPHIC_DATA] …" at bounding box center [784, 438] width 659 height 101
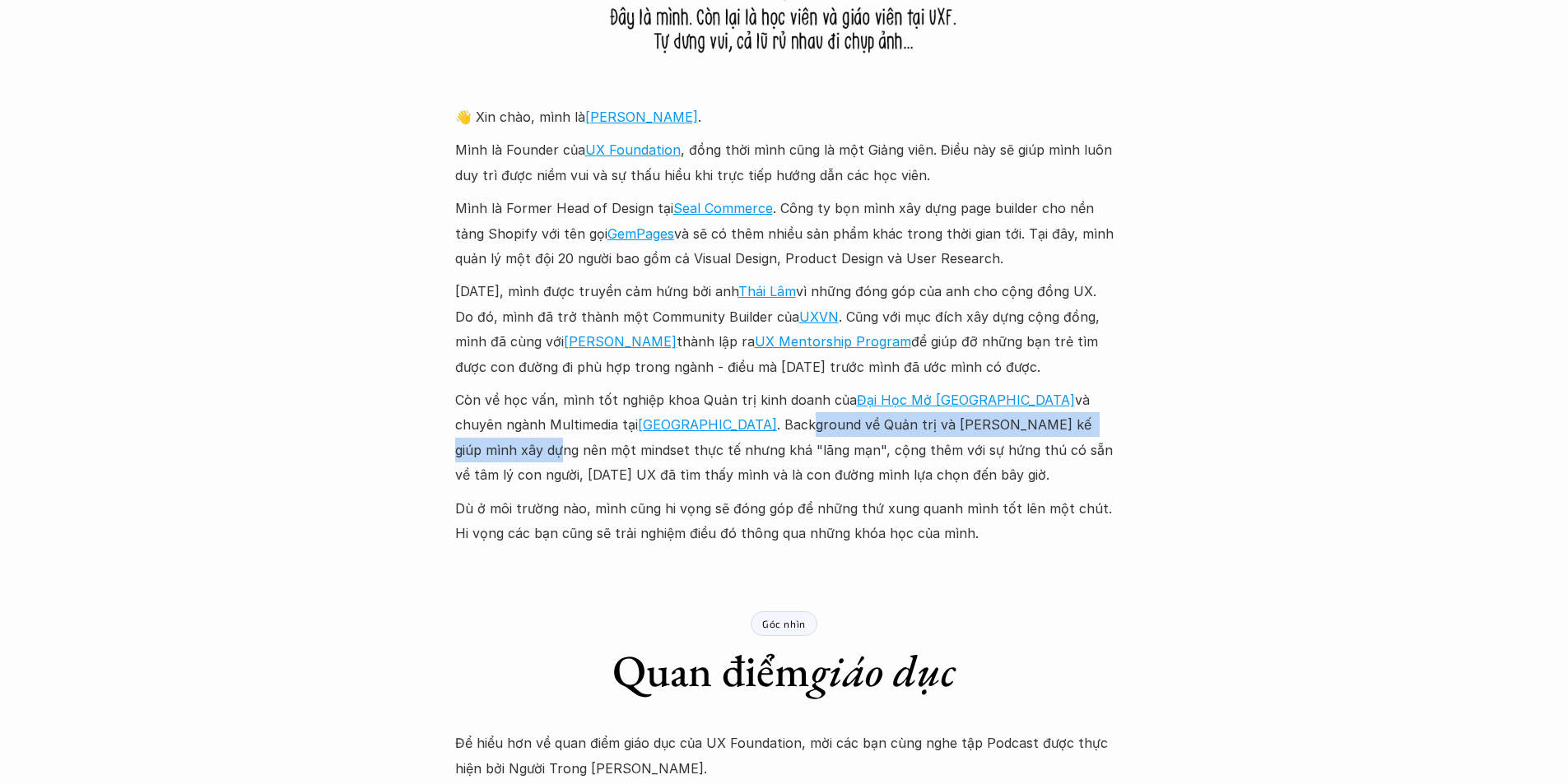
drag, startPoint x: 650, startPoint y: 428, endPoint x: 1006, endPoint y: 423, distance: 356.0
click at [1006, 423] on p "Còn về học vấn, mình tốt nghiệp khoa Quản trị kinh doanh của [GEOGRAPHIC_DATA] …" at bounding box center [784, 438] width 659 height 101
drag, startPoint x: 474, startPoint y: 452, endPoint x: 509, endPoint y: 454, distance: 35.1
click at [509, 454] on p "Còn về học vấn, mình tốt nghiệp khoa Quản trị kinh doanh của [GEOGRAPHIC_DATA] …" at bounding box center [784, 438] width 659 height 101
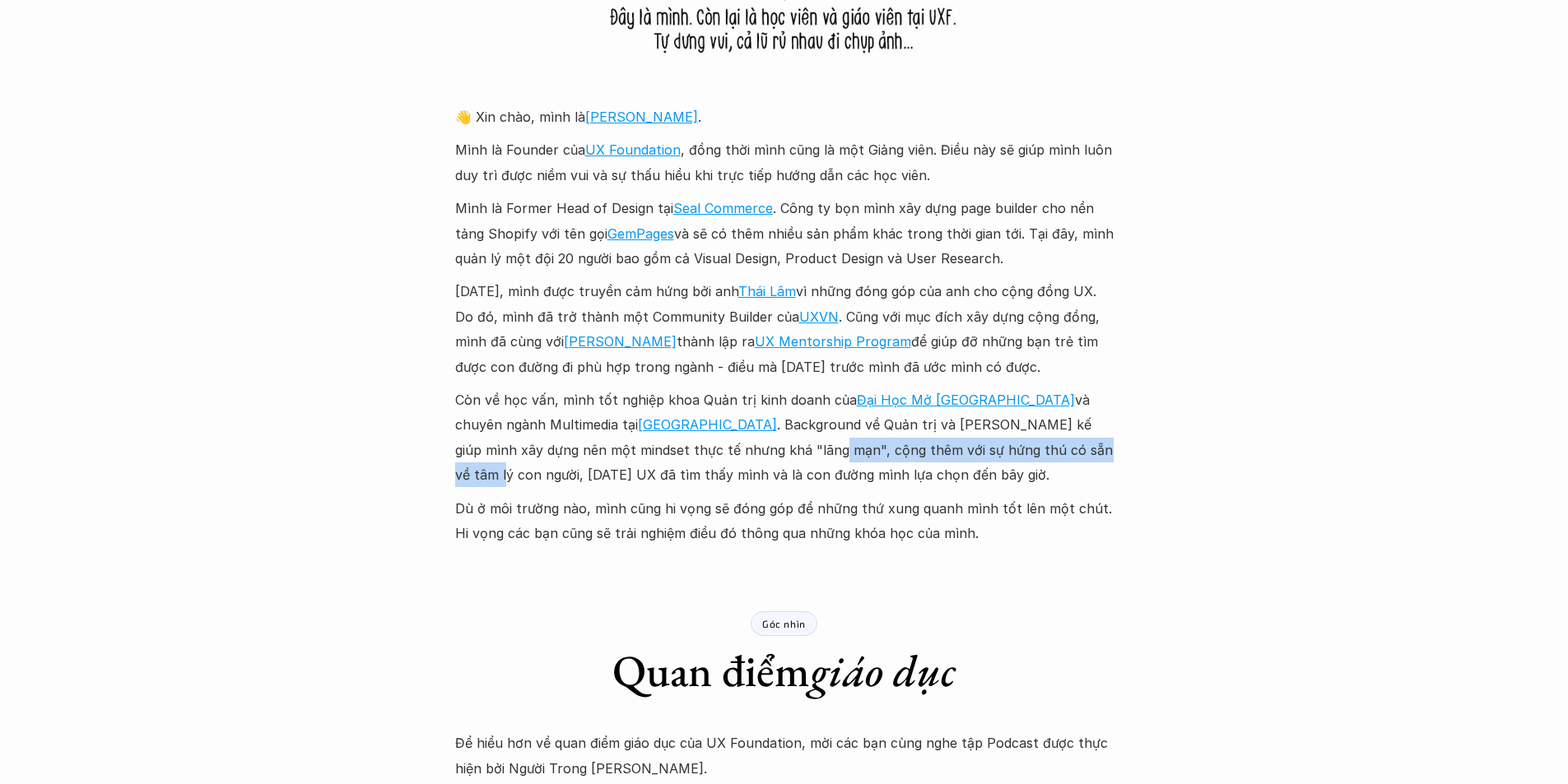
drag, startPoint x: 620, startPoint y: 454, endPoint x: 933, endPoint y: 454, distance: 313.0
click at [933, 454] on p "Còn về học vấn, mình tốt nghiệp khoa Quản trị kinh doanh của [GEOGRAPHIC_DATA] …" at bounding box center [784, 438] width 659 height 101
click at [684, 448] on p "Còn về học vấn, mình tốt nghiệp khoa Quản trị kinh doanh của [GEOGRAPHIC_DATA] …" at bounding box center [784, 438] width 659 height 101
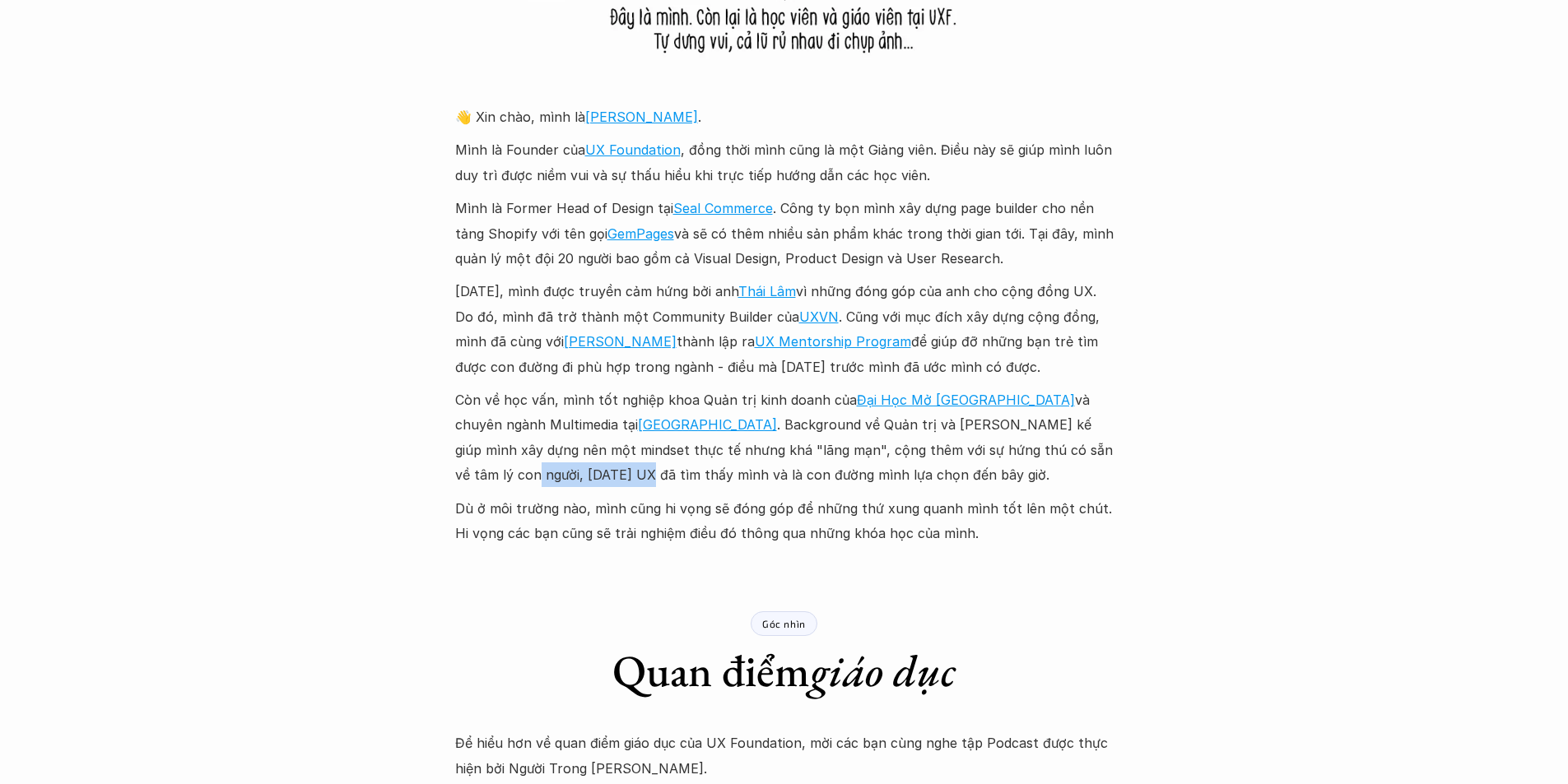
drag, startPoint x: 958, startPoint y: 449, endPoint x: 1078, endPoint y: 449, distance: 120.0
click at [1078, 449] on p "Còn về học vấn, mình tốt nghiệp khoa Quản trị kinh doanh của [GEOGRAPHIC_DATA] …" at bounding box center [784, 438] width 659 height 101
drag, startPoint x: 459, startPoint y: 475, endPoint x: 955, endPoint y: 475, distance: 496.0
click at [954, 475] on p "Còn về học vấn, mình tốt nghiệp khoa Quản trị kinh doanh của [GEOGRAPHIC_DATA] …" at bounding box center [784, 438] width 659 height 101
click at [955, 475] on p "Còn về học vấn, mình tốt nghiệp khoa Quản trị kinh doanh của [GEOGRAPHIC_DATA] …" at bounding box center [784, 438] width 659 height 101
